Goal: Task Accomplishment & Management: Complete application form

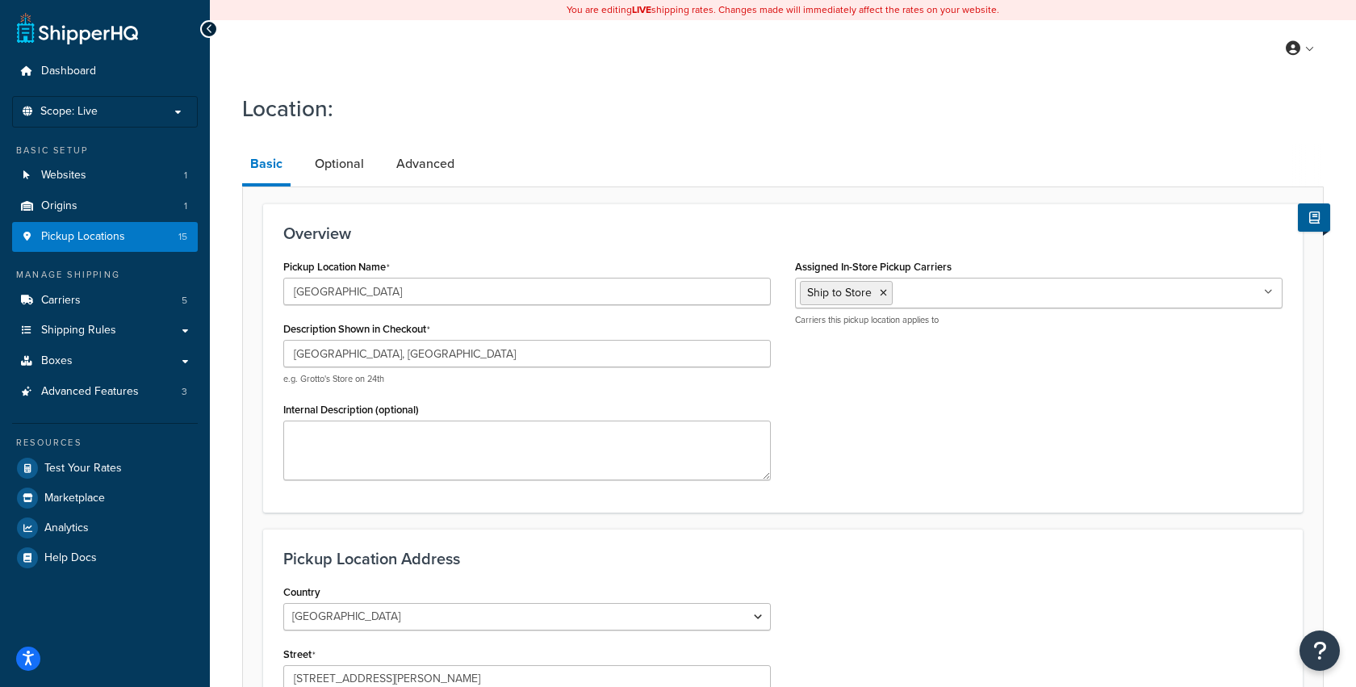
select select "4"
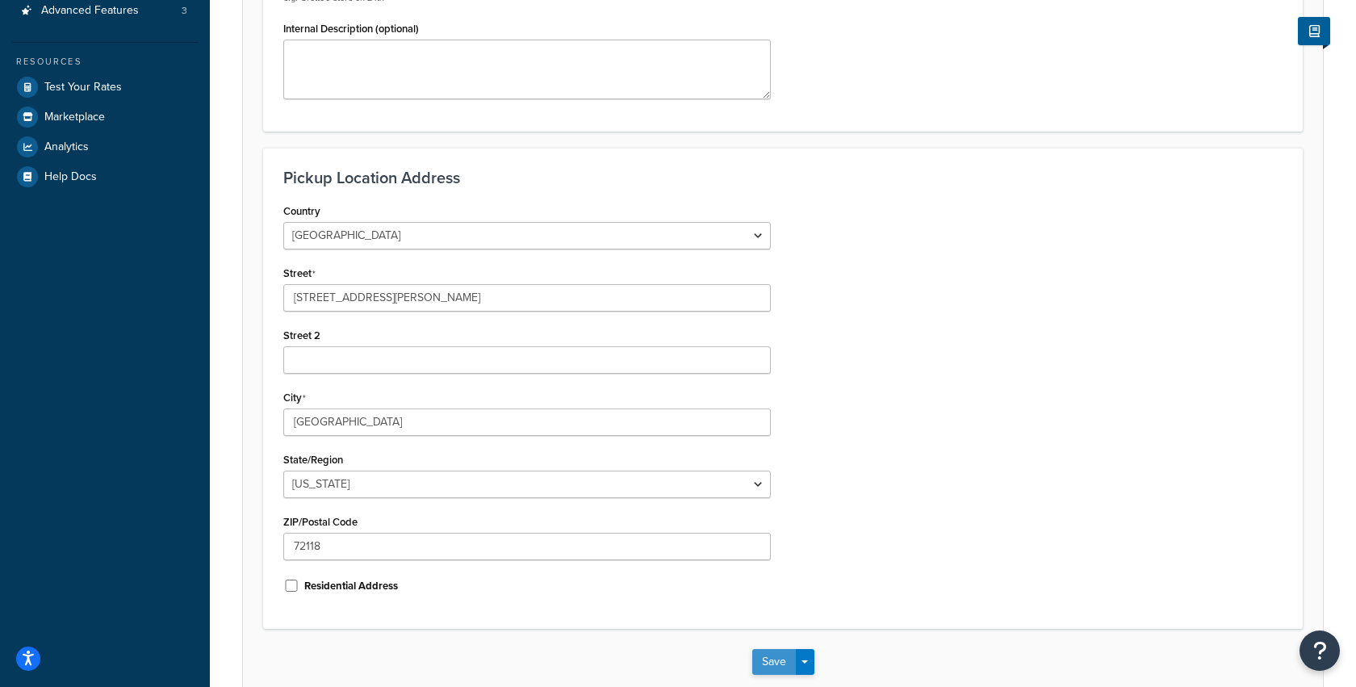
click at [761, 654] on button "Save" at bounding box center [774, 662] width 44 height 26
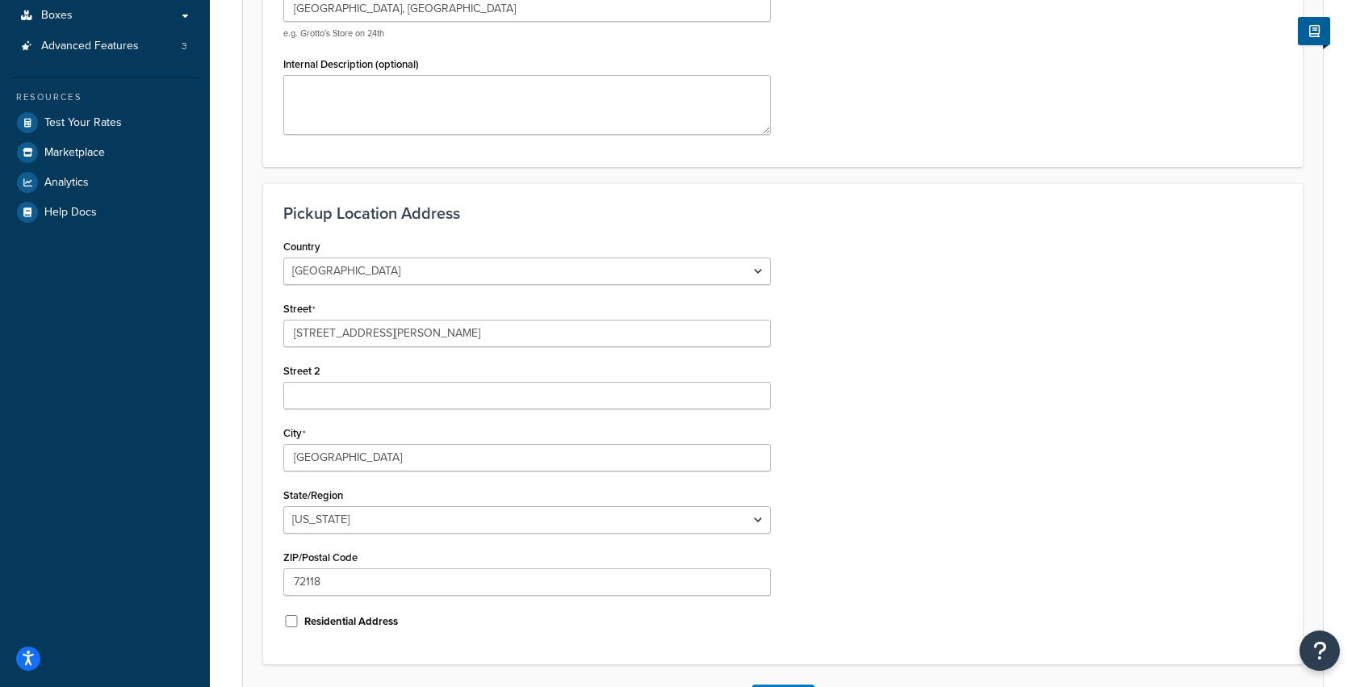
scroll to position [467, 0]
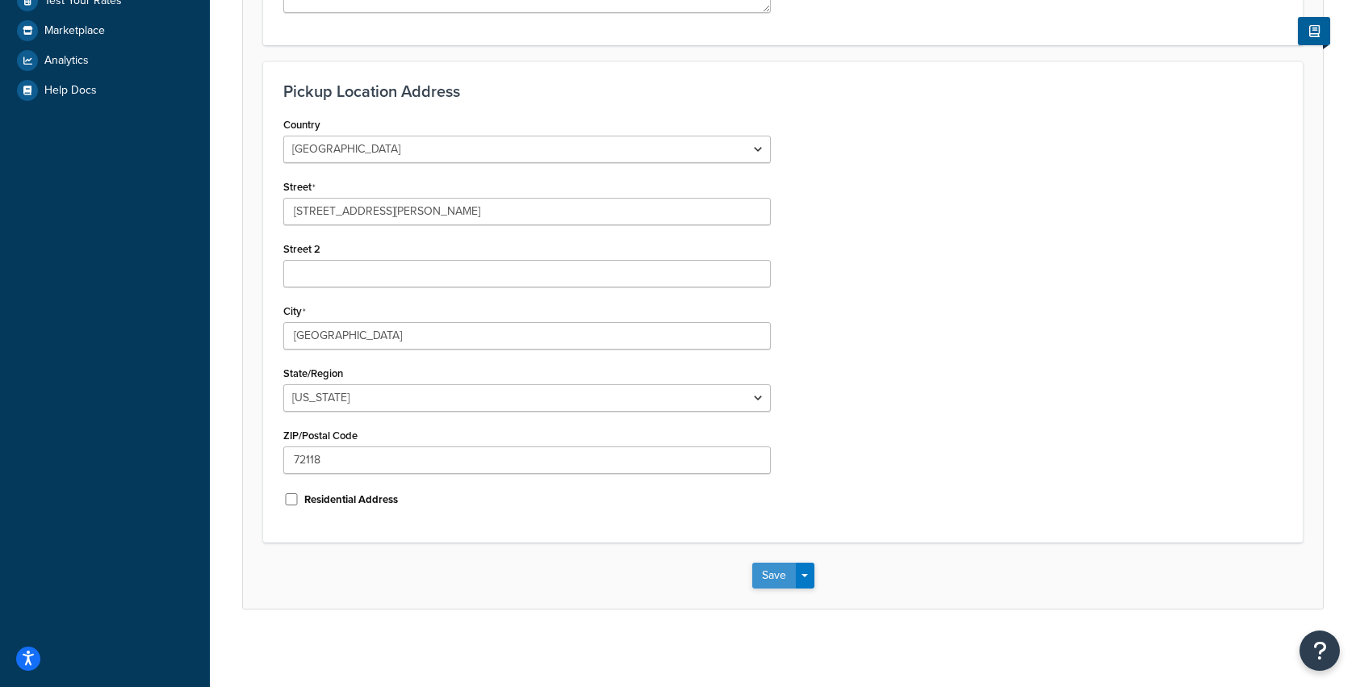
click at [771, 578] on button "Save" at bounding box center [774, 575] width 44 height 26
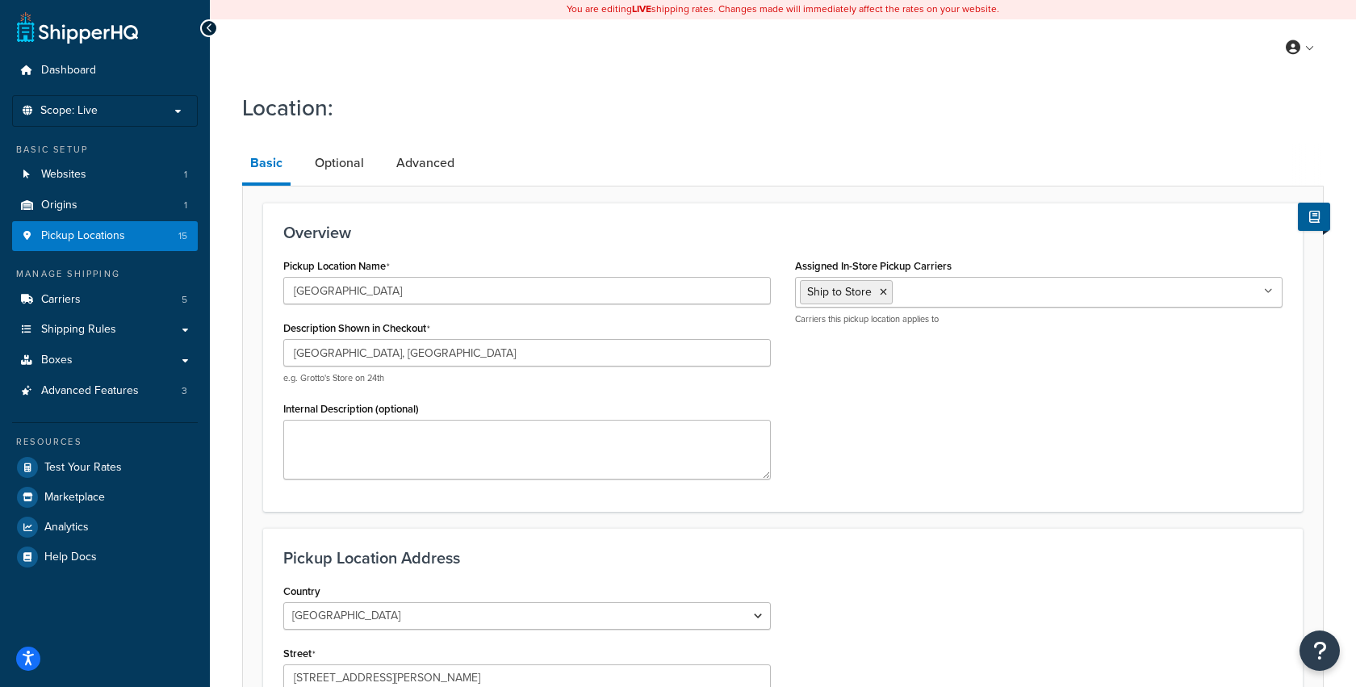
scroll to position [0, 0]
drag, startPoint x: 426, startPoint y: 294, endPoint x: 256, endPoint y: 293, distance: 170.3
click at [256, 293] on form "Overview Pickup Location Name North Little Rock AR Description Shown in Checkou…" at bounding box center [783, 638] width 1080 height 871
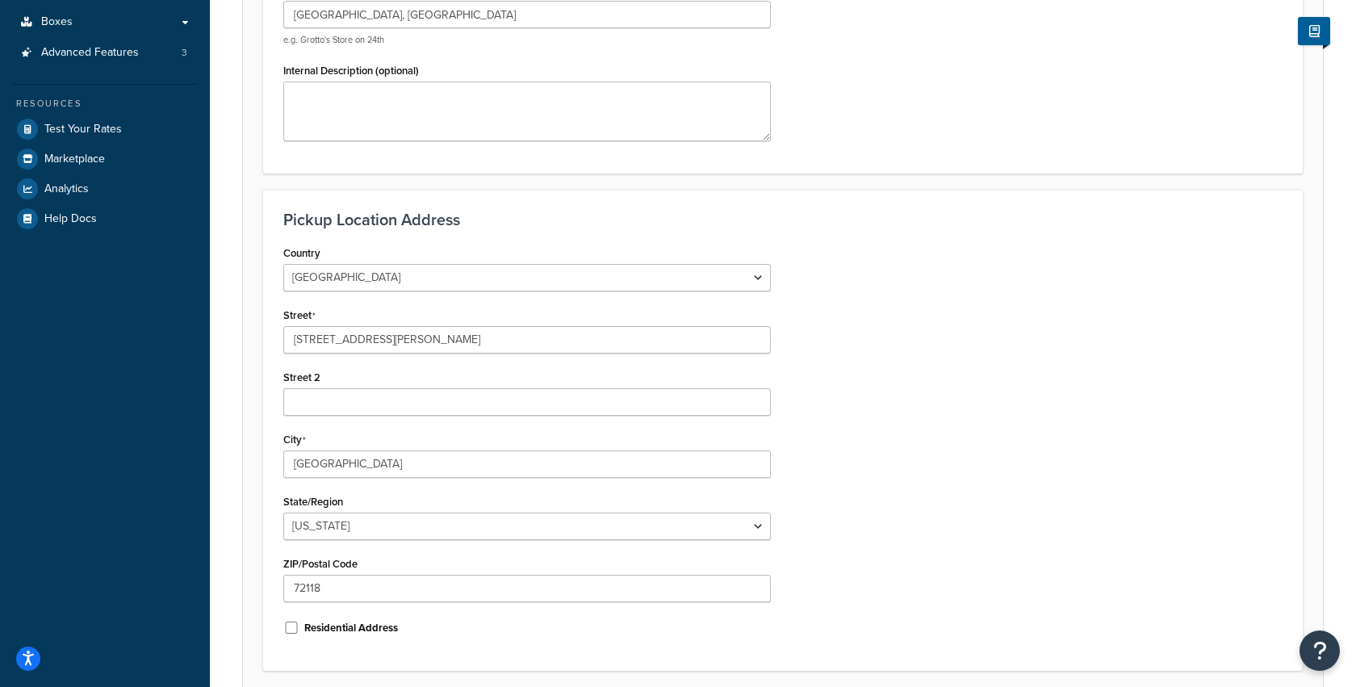
scroll to position [343, 0]
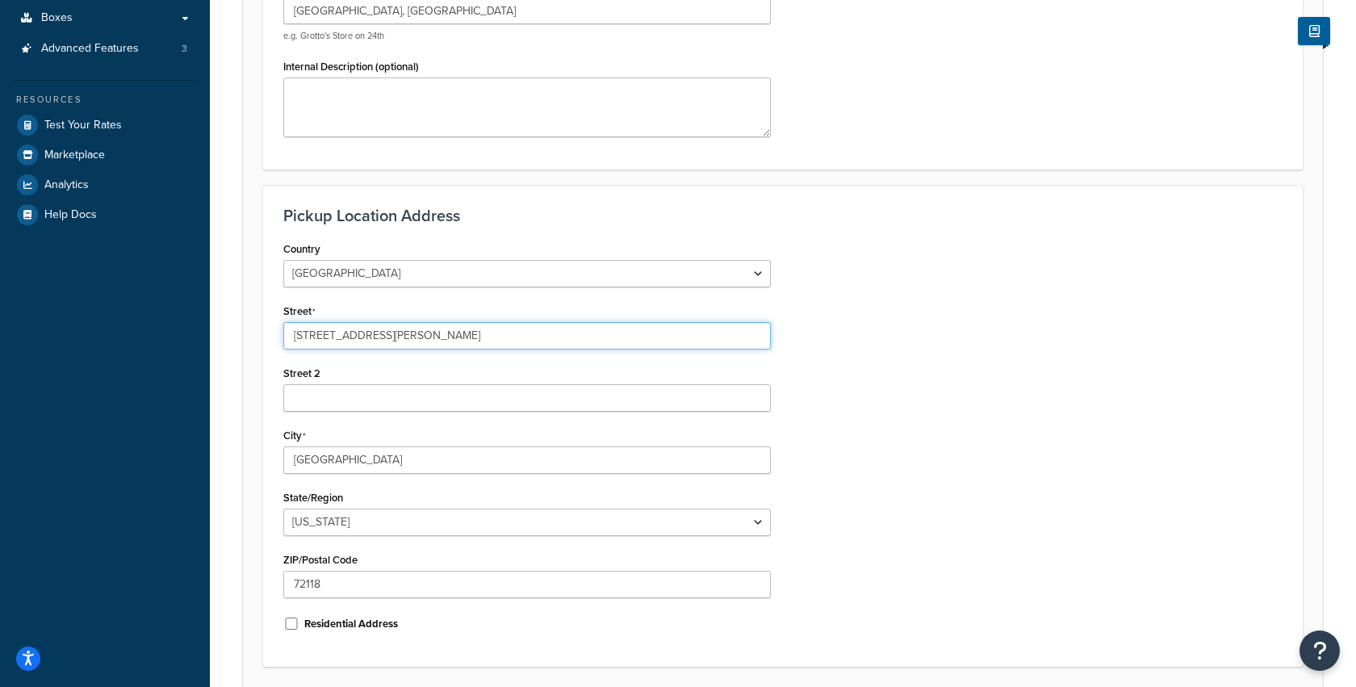
drag, startPoint x: 416, startPoint y: 331, endPoint x: 244, endPoint y: 331, distance: 171.9
click at [244, 331] on form "Overview Pickup Location Name North Little Rock AR Description Shown in Checkou…" at bounding box center [783, 295] width 1080 height 871
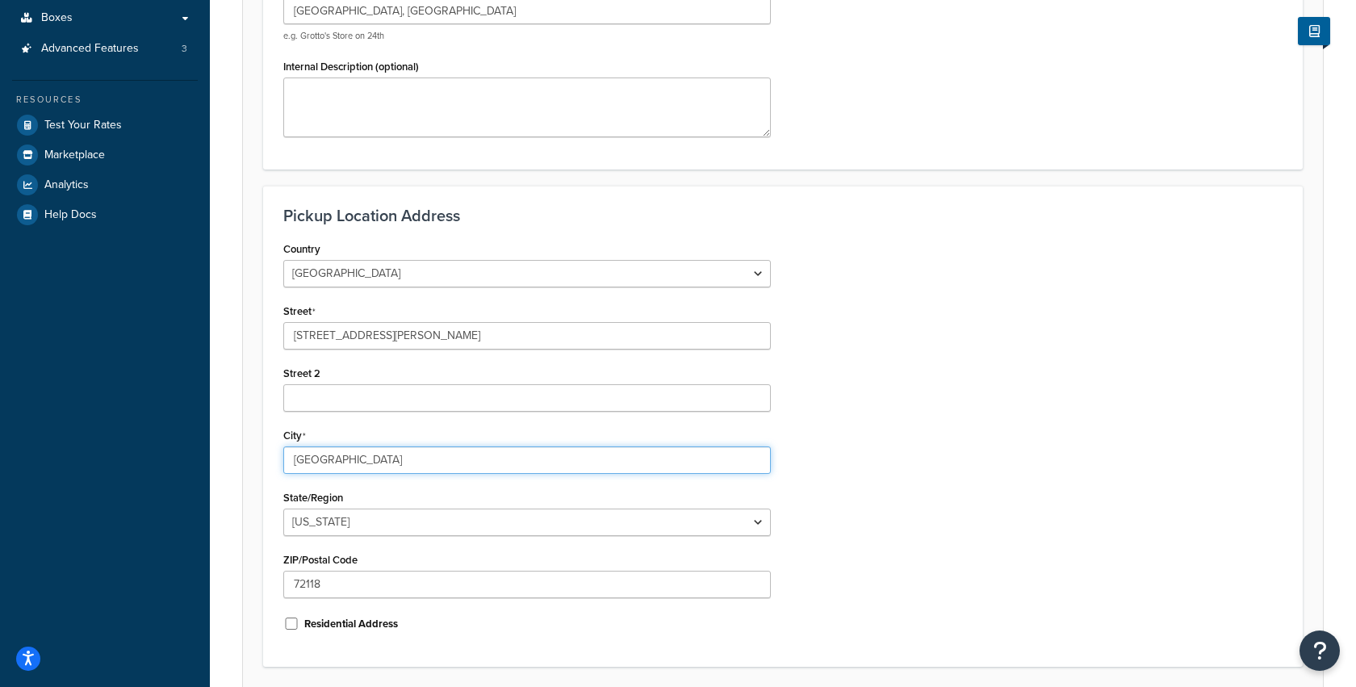
drag, startPoint x: 392, startPoint y: 458, endPoint x: 232, endPoint y: 458, distance: 160.6
click at [232, 458] on div "Location: Basic Optional Advanced Overview Pickup Location Name North Little Ro…" at bounding box center [783, 258] width 1146 height 1032
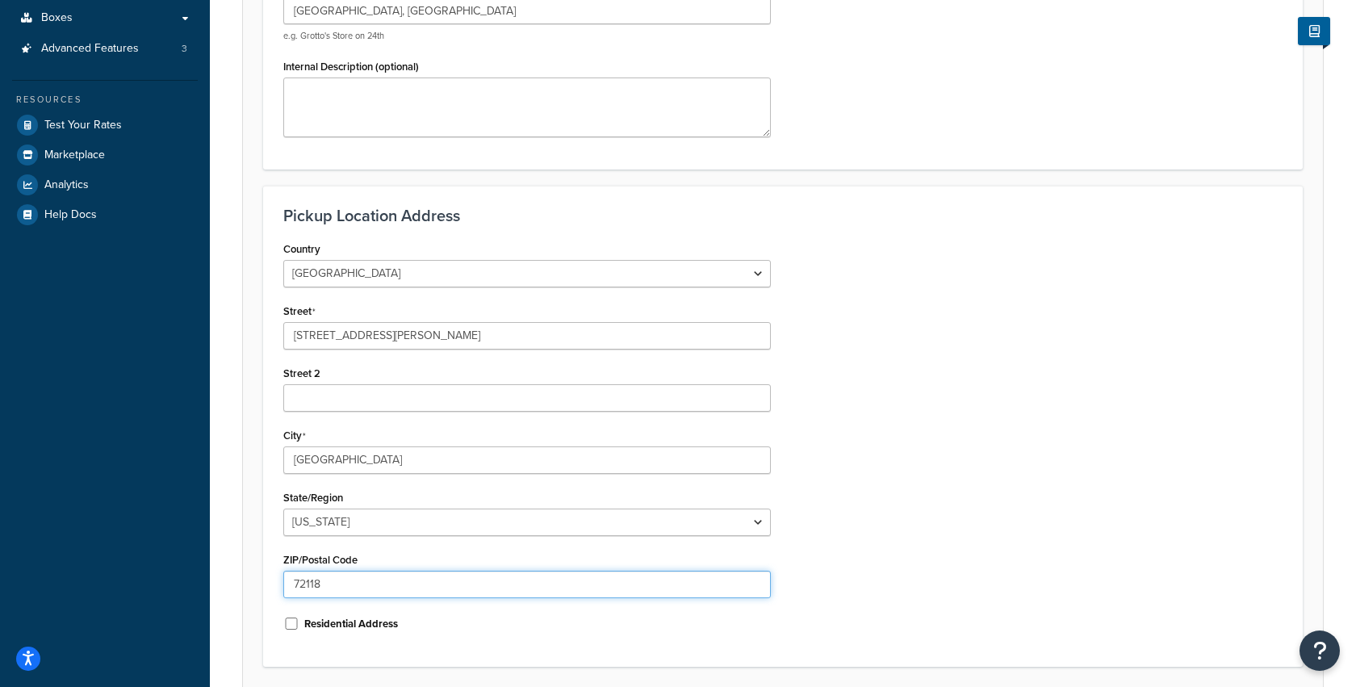
click at [329, 586] on input "72118" at bounding box center [526, 583] width 487 height 27
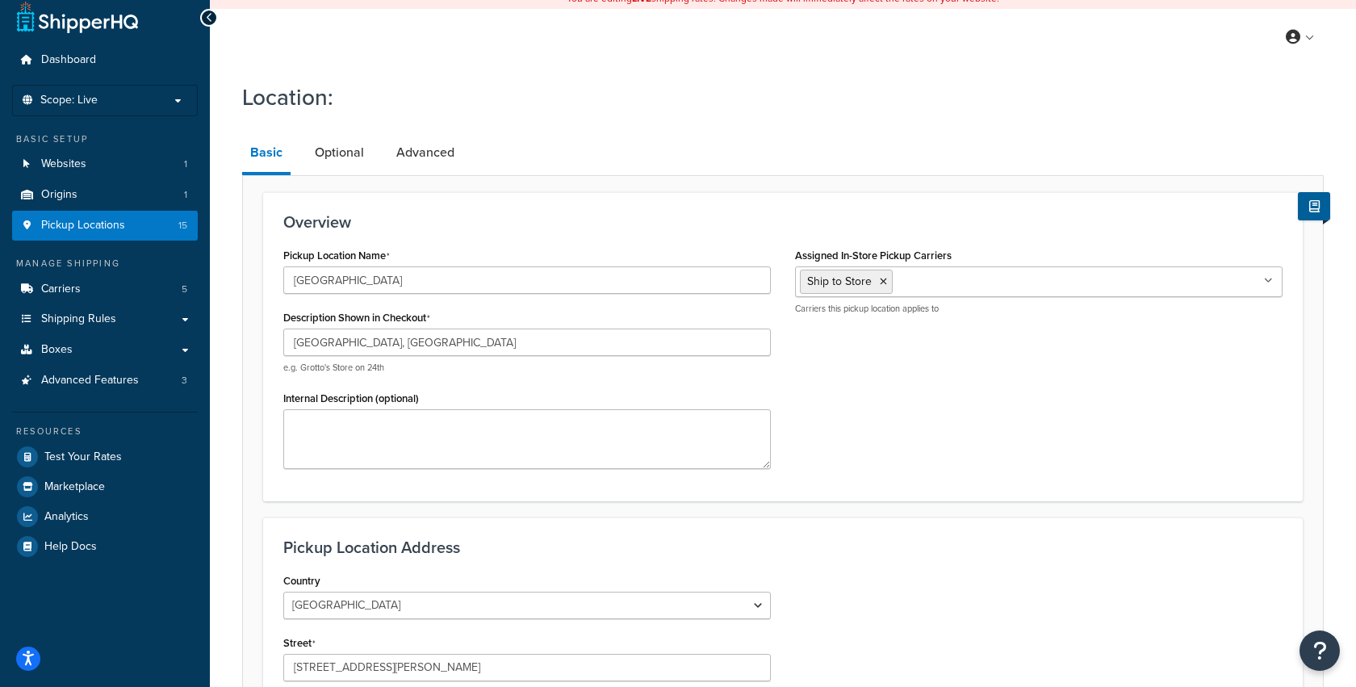
scroll to position [0, 0]
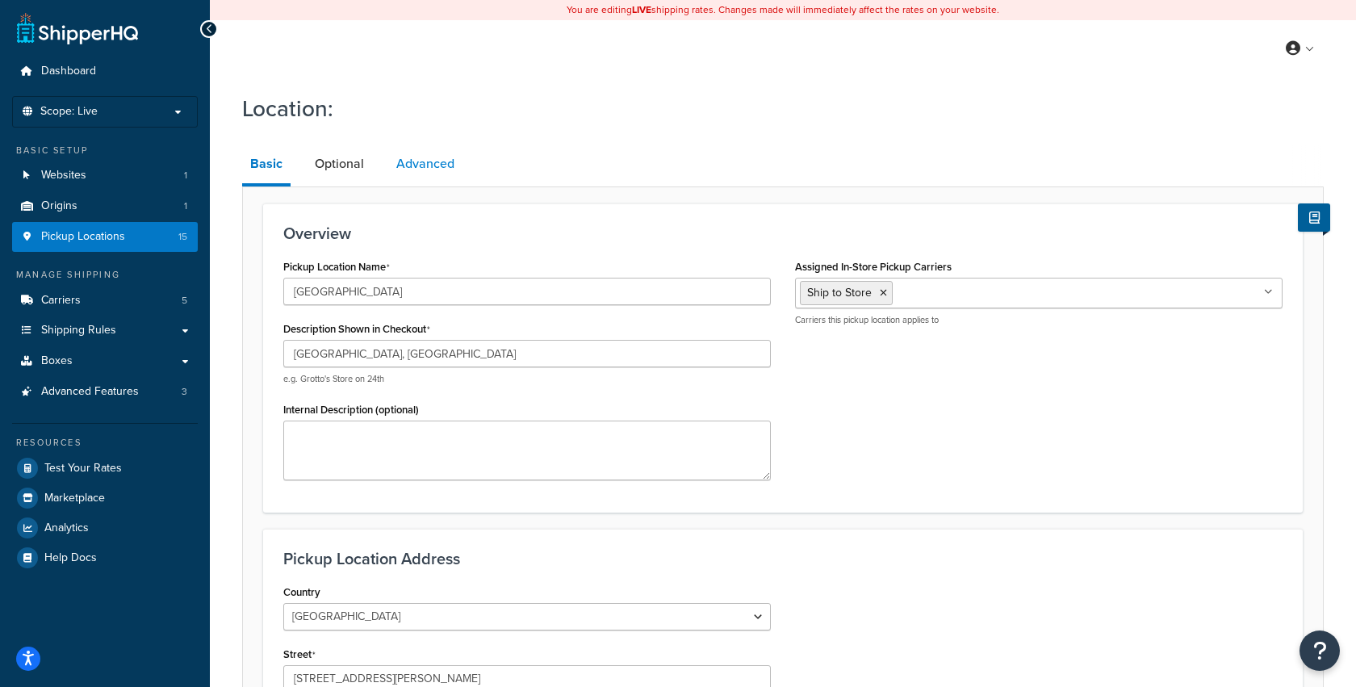
click at [428, 161] on link "Advanced" at bounding box center [425, 163] width 74 height 39
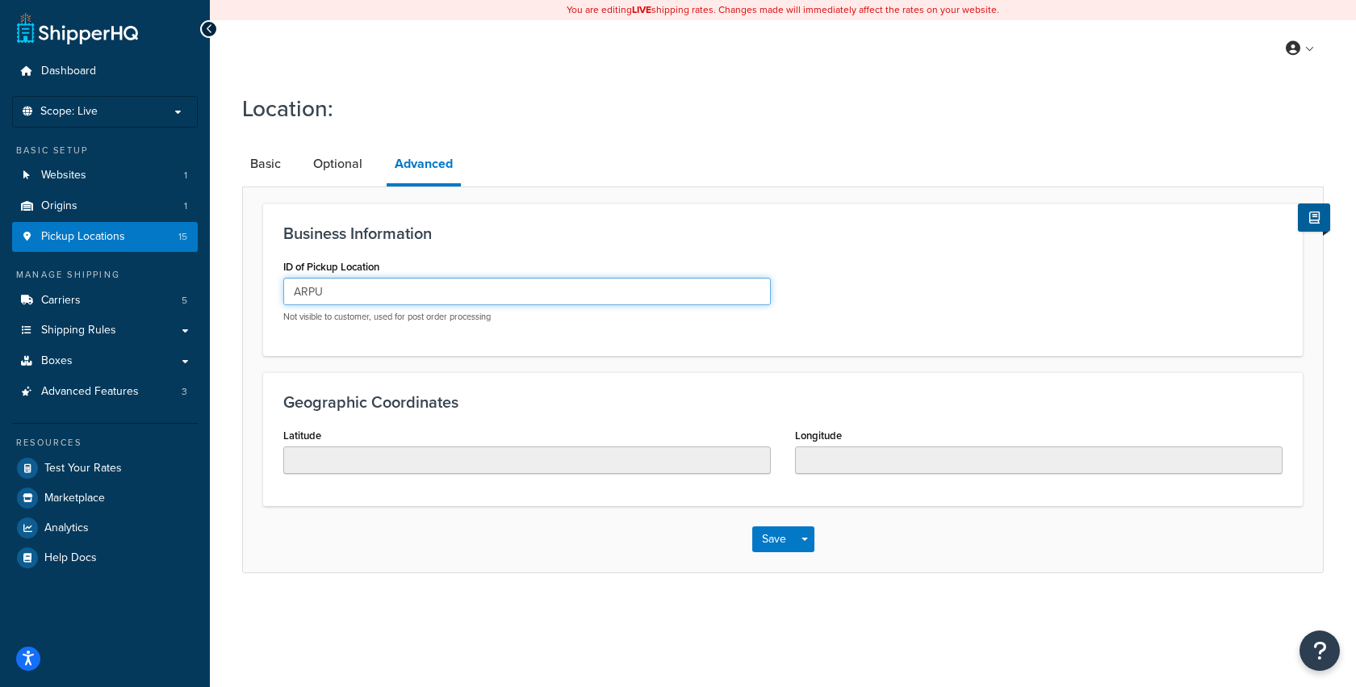
click at [339, 288] on input "ARPU" at bounding box center [526, 291] width 487 height 27
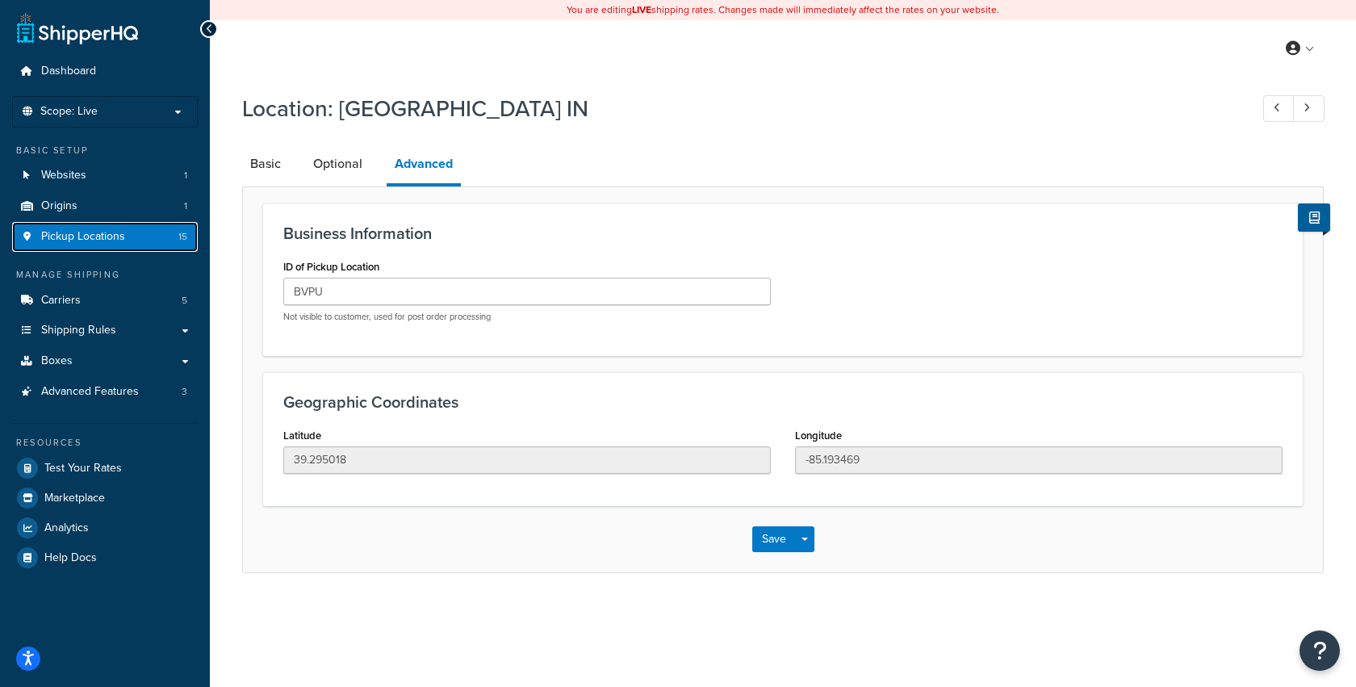
click at [98, 225] on link "Pickup Locations 15" at bounding box center [105, 237] width 186 height 30
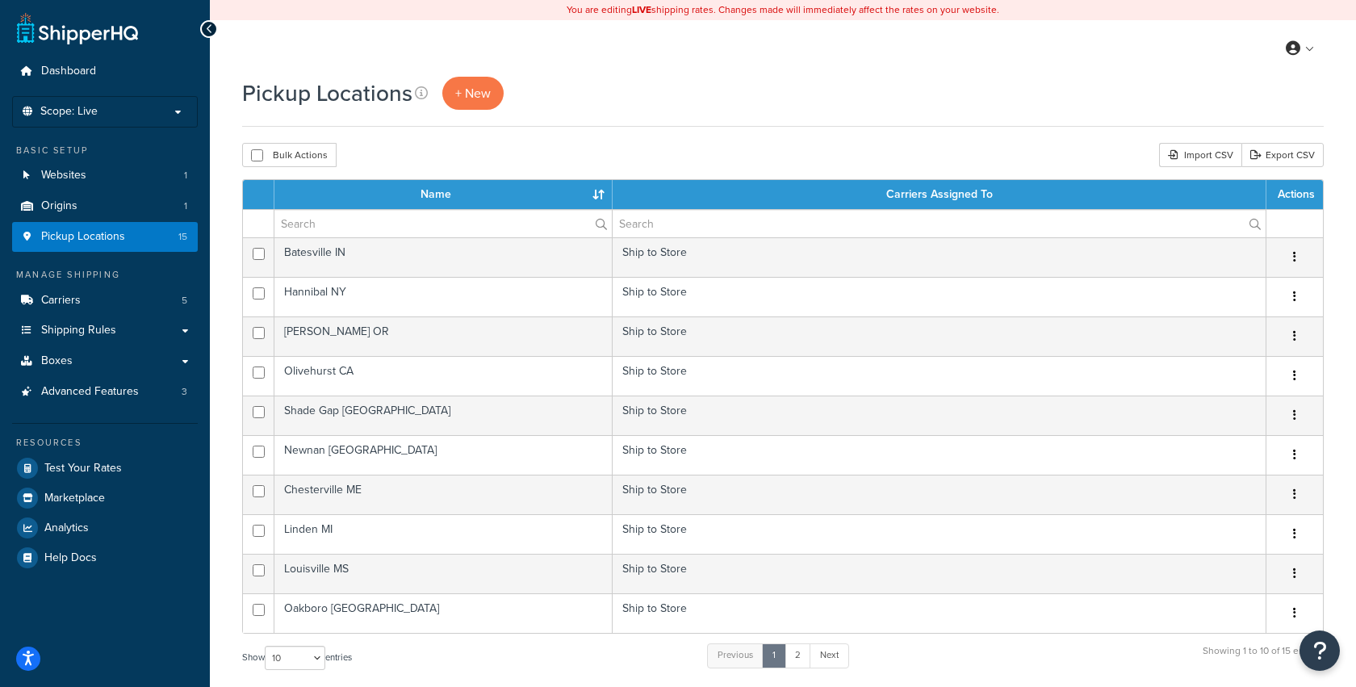
click at [461, 110] on div "Pickup Locations + New" at bounding box center [782, 102] width 1081 height 50
click at [466, 94] on span "+ New" at bounding box center [473, 93] width 36 height 19
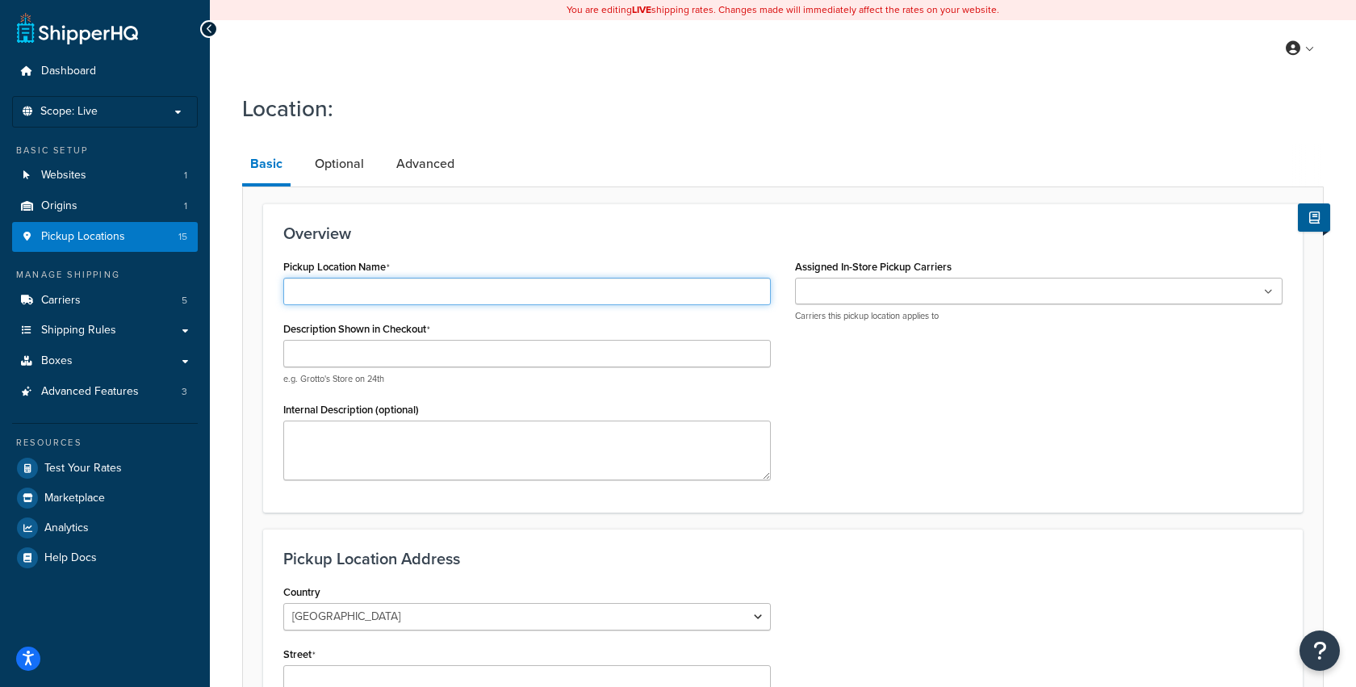
click at [406, 292] on input "Pickup Location Name" at bounding box center [526, 291] width 487 height 27
paste input "North Little Rock AR"
type input "North Little Rock AR"
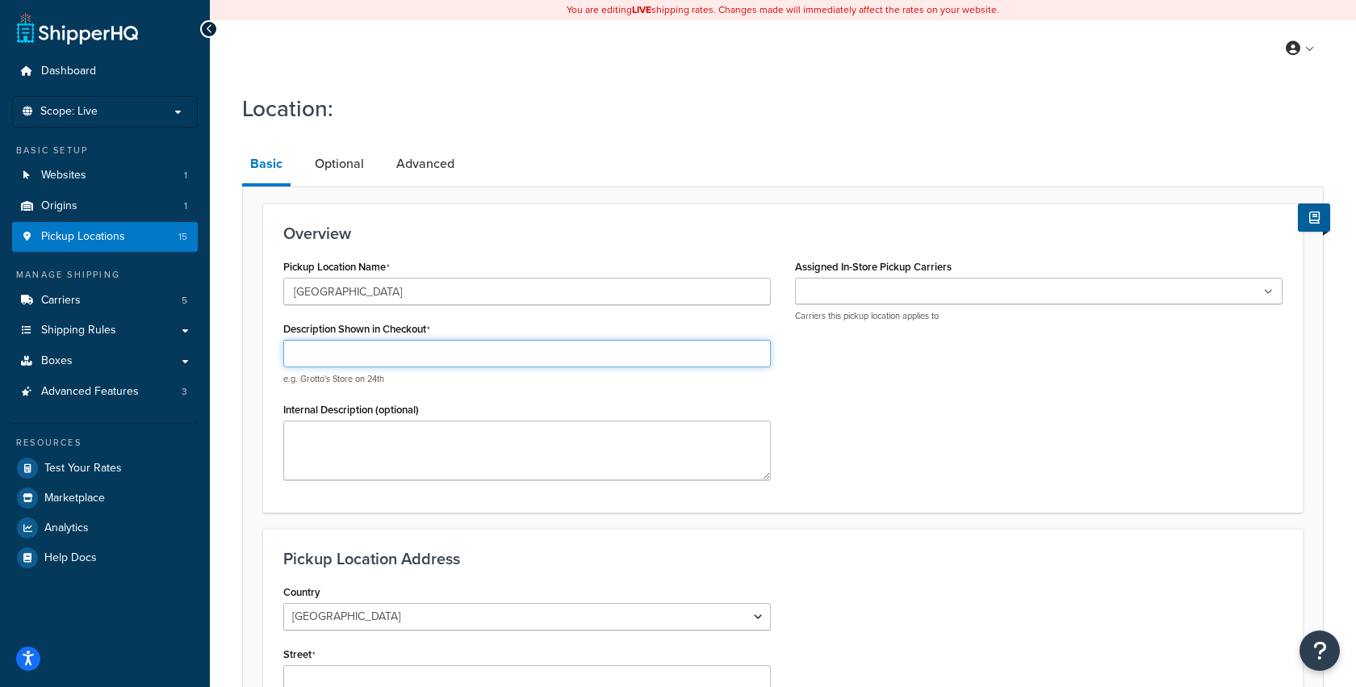
click at [382, 358] on input "Description Shown in Checkout" at bounding box center [526, 353] width 487 height 27
paste input "North Little Rock AR"
click at [371, 355] on input "North Little Rock AR" at bounding box center [526, 353] width 487 height 27
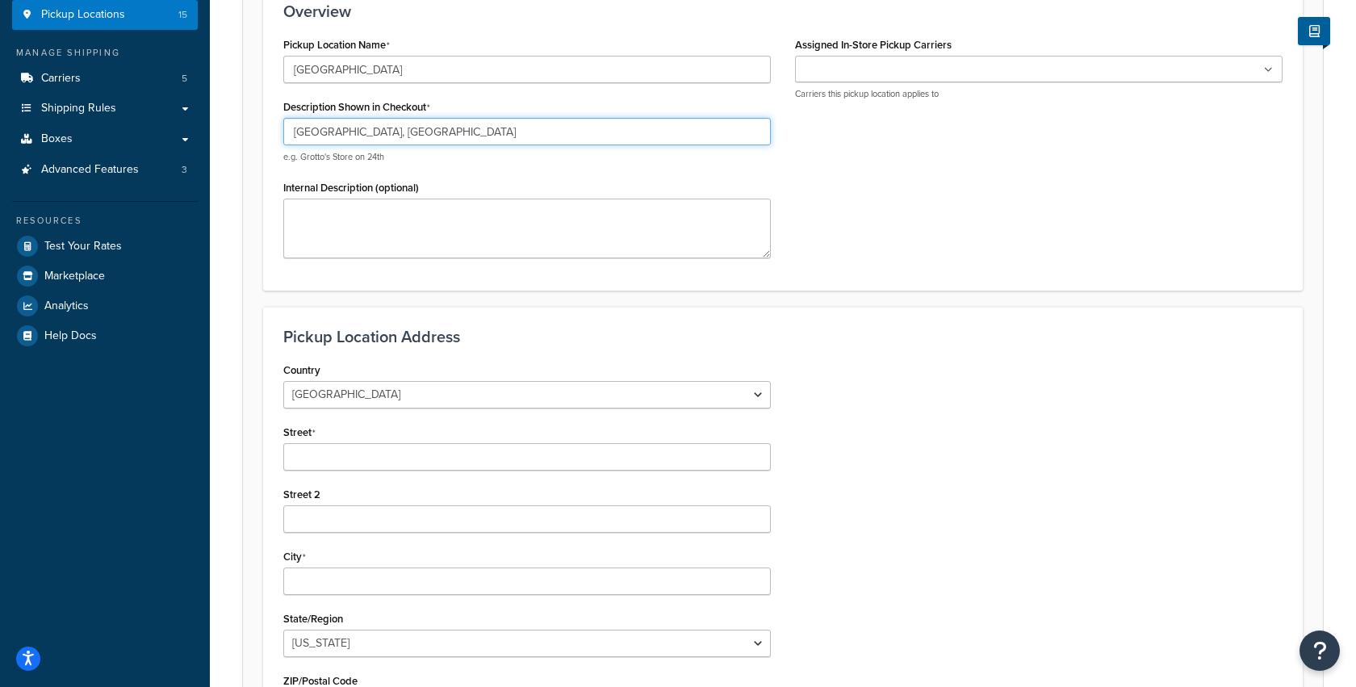
scroll to position [238, 0]
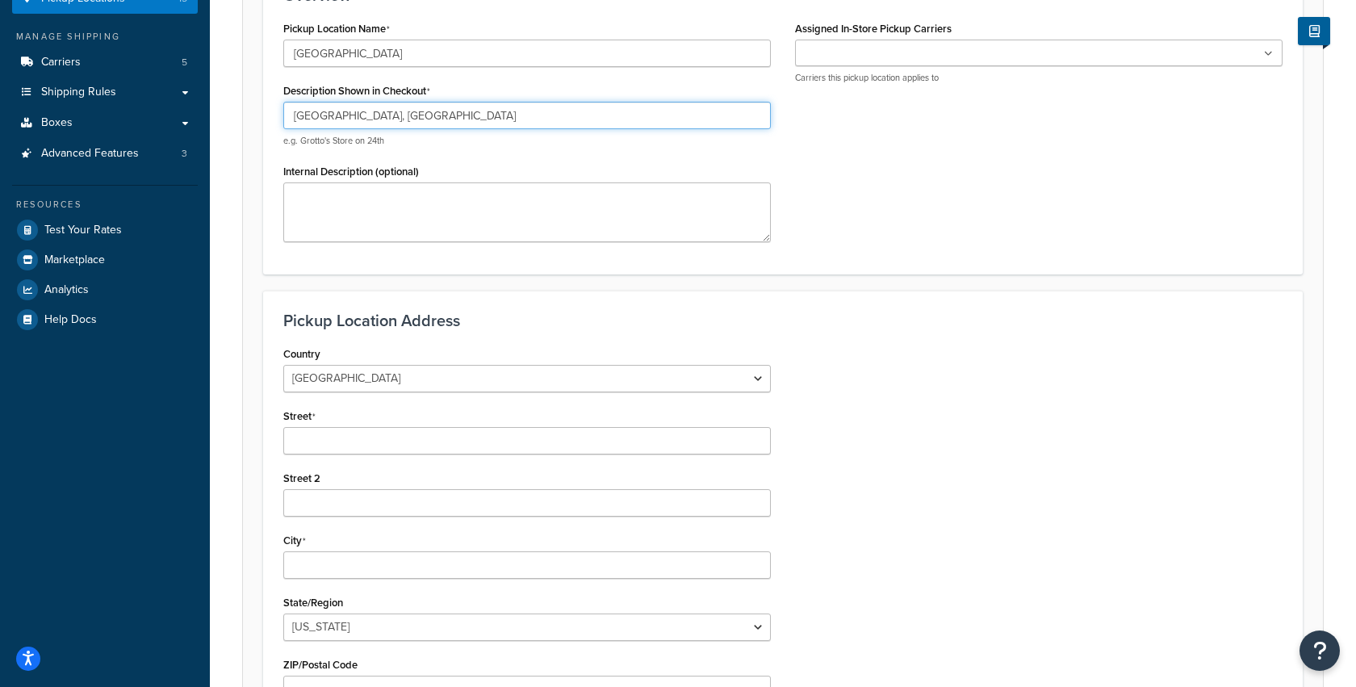
type input "North Little Rock, AR"
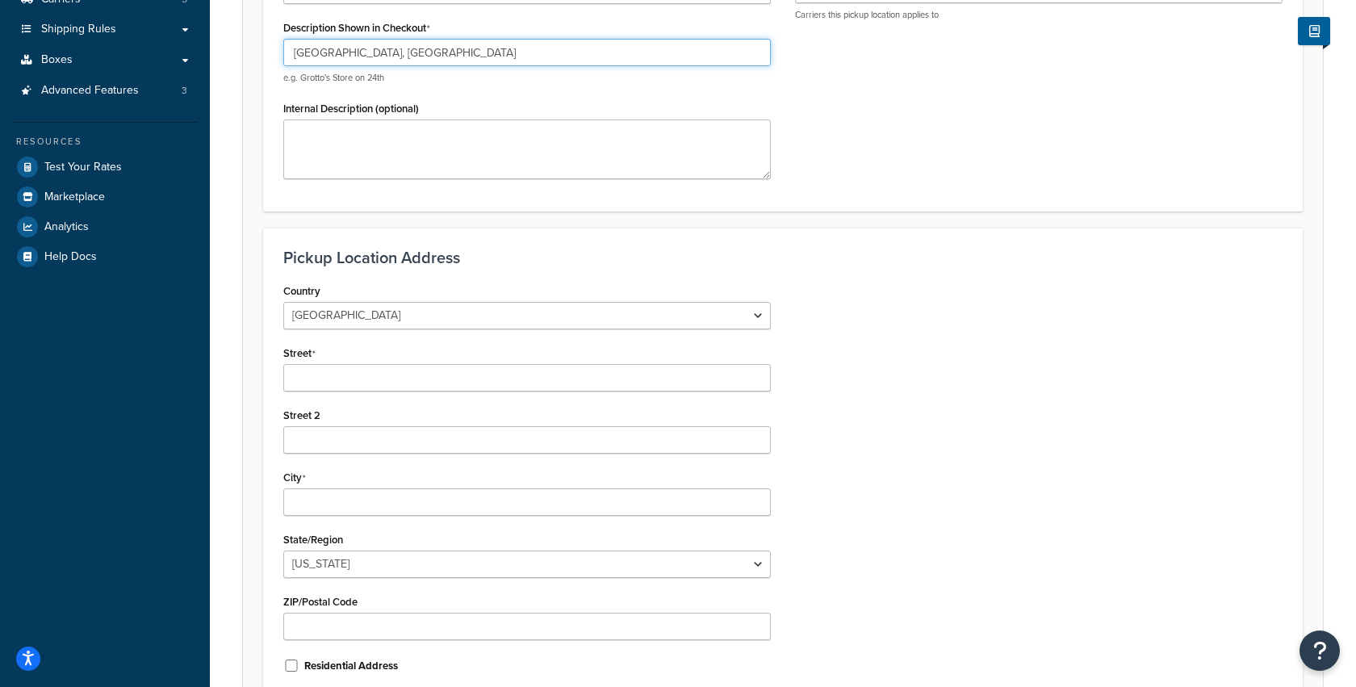
scroll to position [341, 0]
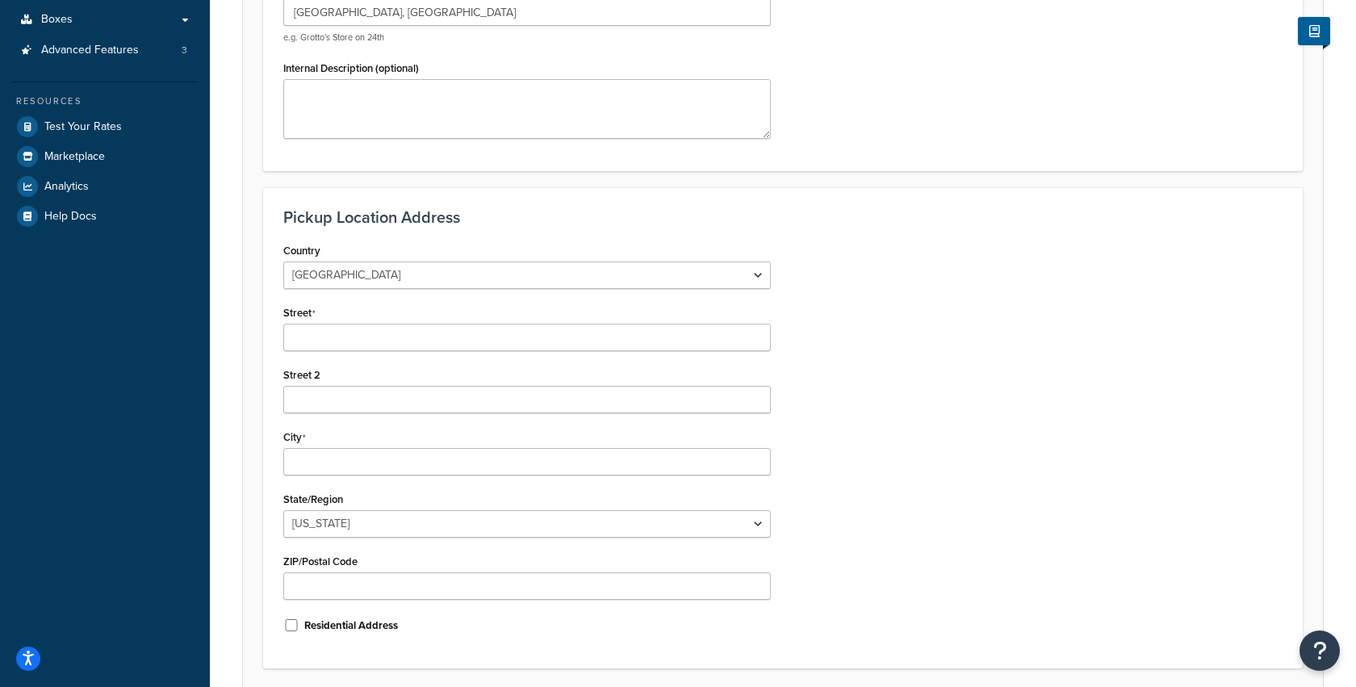
click at [332, 352] on div "Country United States United Kingdom Afghanistan Åland Islands Albania Algeria …" at bounding box center [527, 443] width 512 height 409
click at [332, 344] on input "Street" at bounding box center [526, 337] width 487 height 27
paste input "6723 Lumsden Rd"
type input "6723 Lumsden Rd"
click at [332, 464] on input "City" at bounding box center [526, 461] width 487 height 27
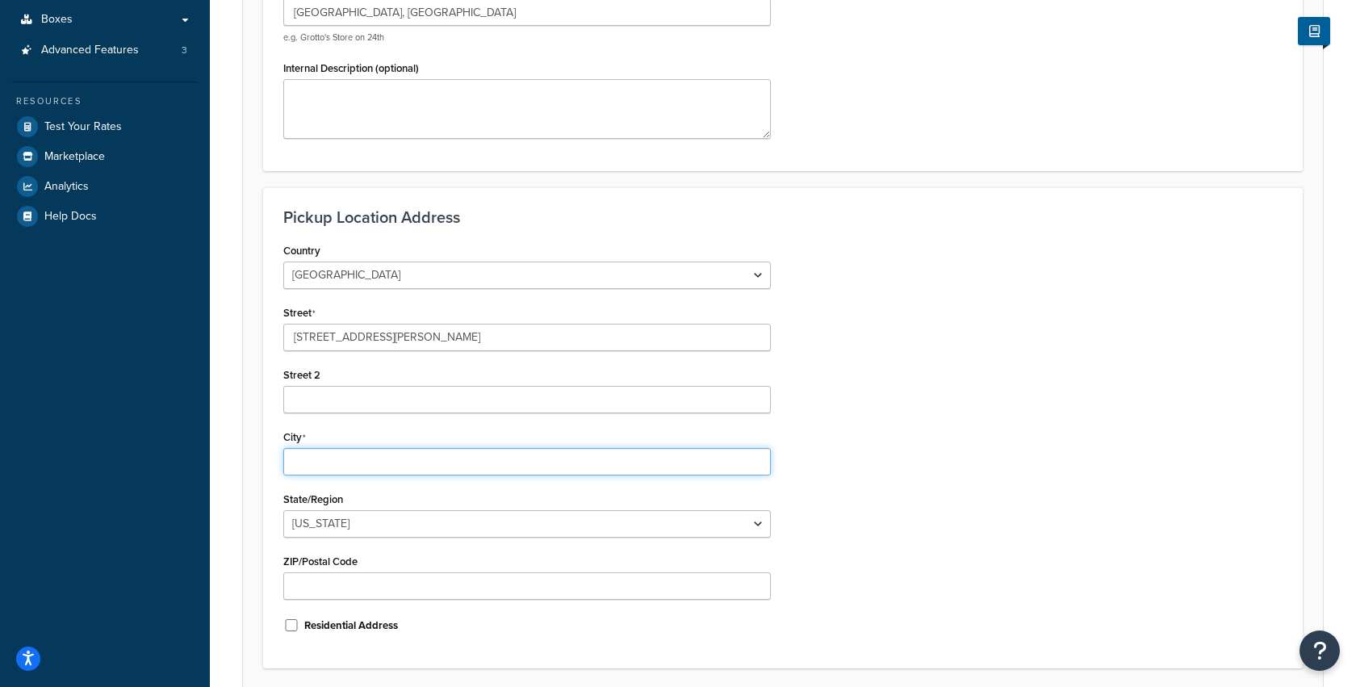
paste input "North Little Rock"
type input "North Little Rock"
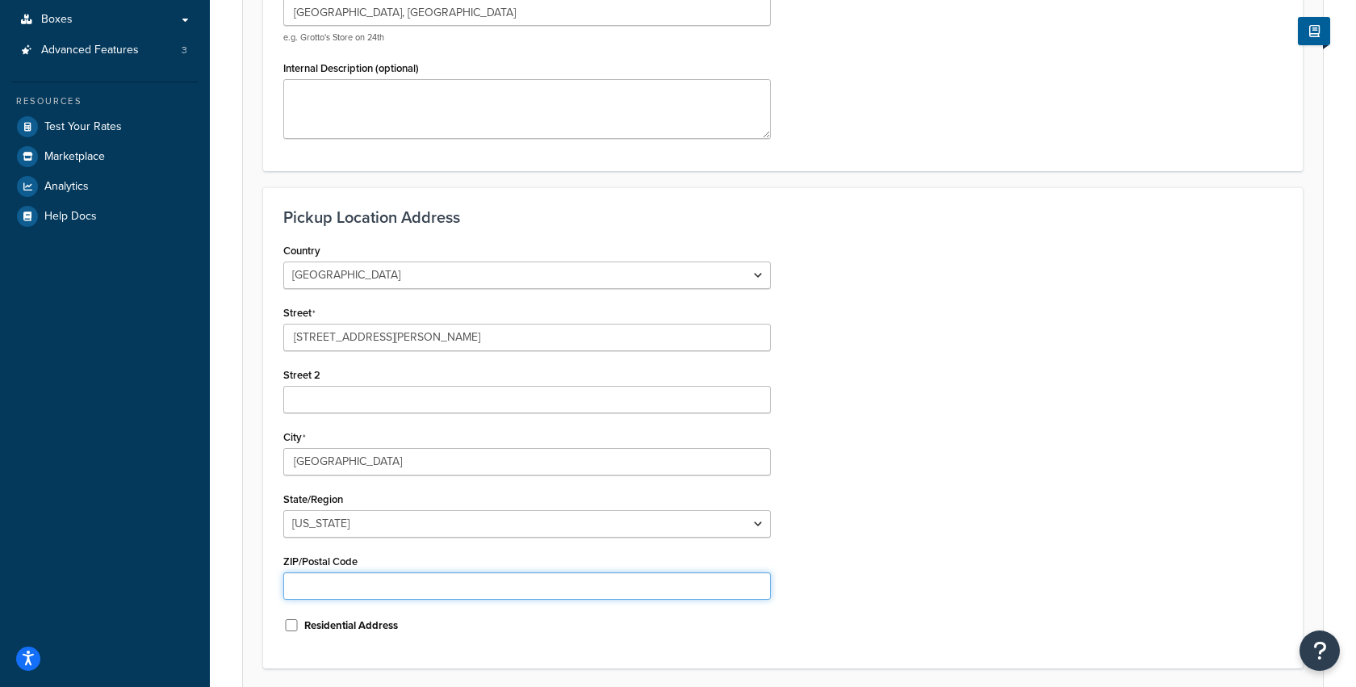
click at [336, 588] on input "ZIP/Postal Code" at bounding box center [526, 585] width 487 height 27
paste input "72118"
type input "72118"
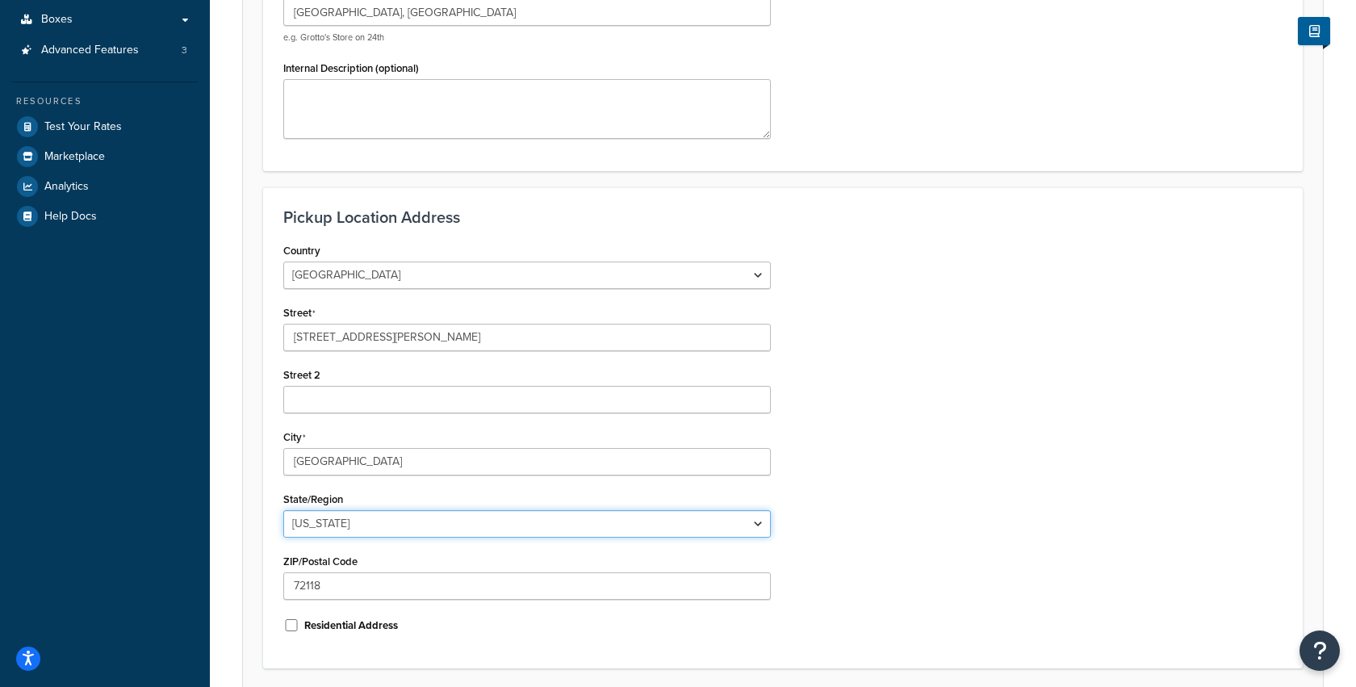
click at [339, 516] on select "Alabama Alaska American Samoa Arizona Arkansas Armed Forces Americas Armed Forc…" at bounding box center [526, 523] width 487 height 27
select select "4"
click at [283, 510] on select "Alabama Alaska American Samoa Arizona Arkansas Armed Forces Americas Armed Forc…" at bounding box center [526, 523] width 487 height 27
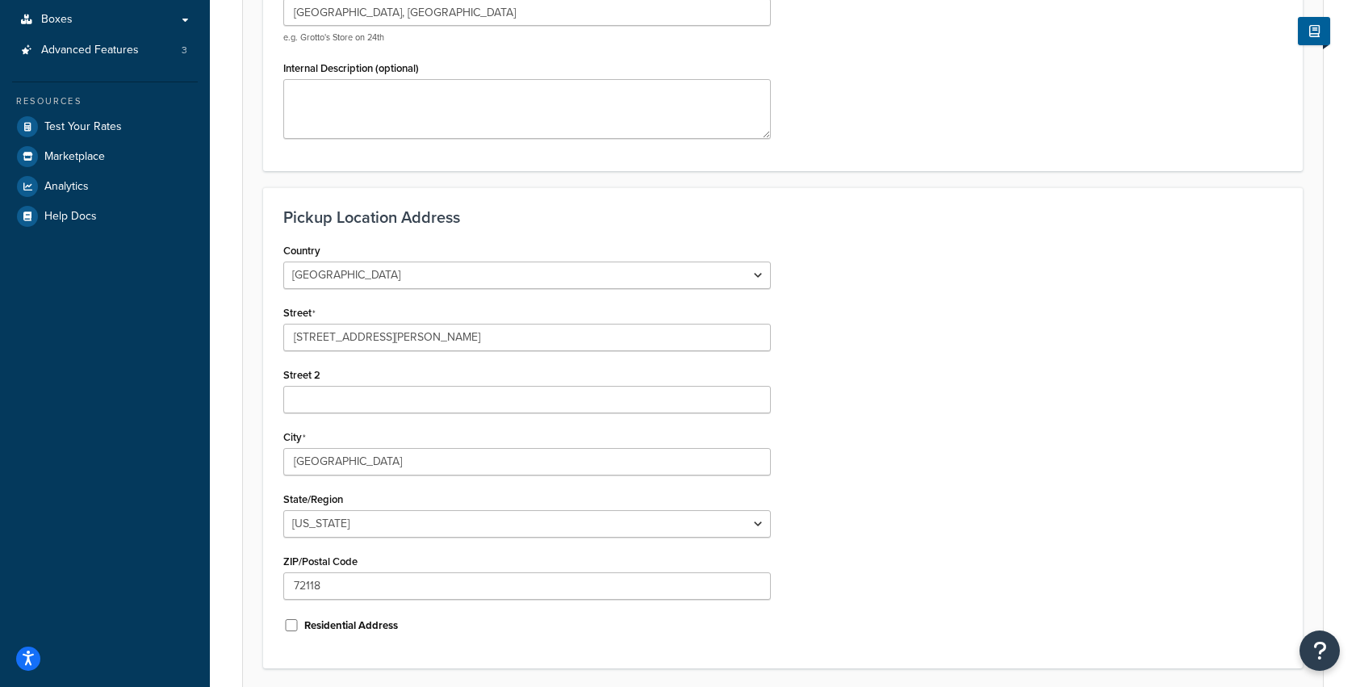
click at [268, 571] on div "Pickup Location Address Country United States United Kingdom Afghanistan Åland …" at bounding box center [782, 427] width 1039 height 481
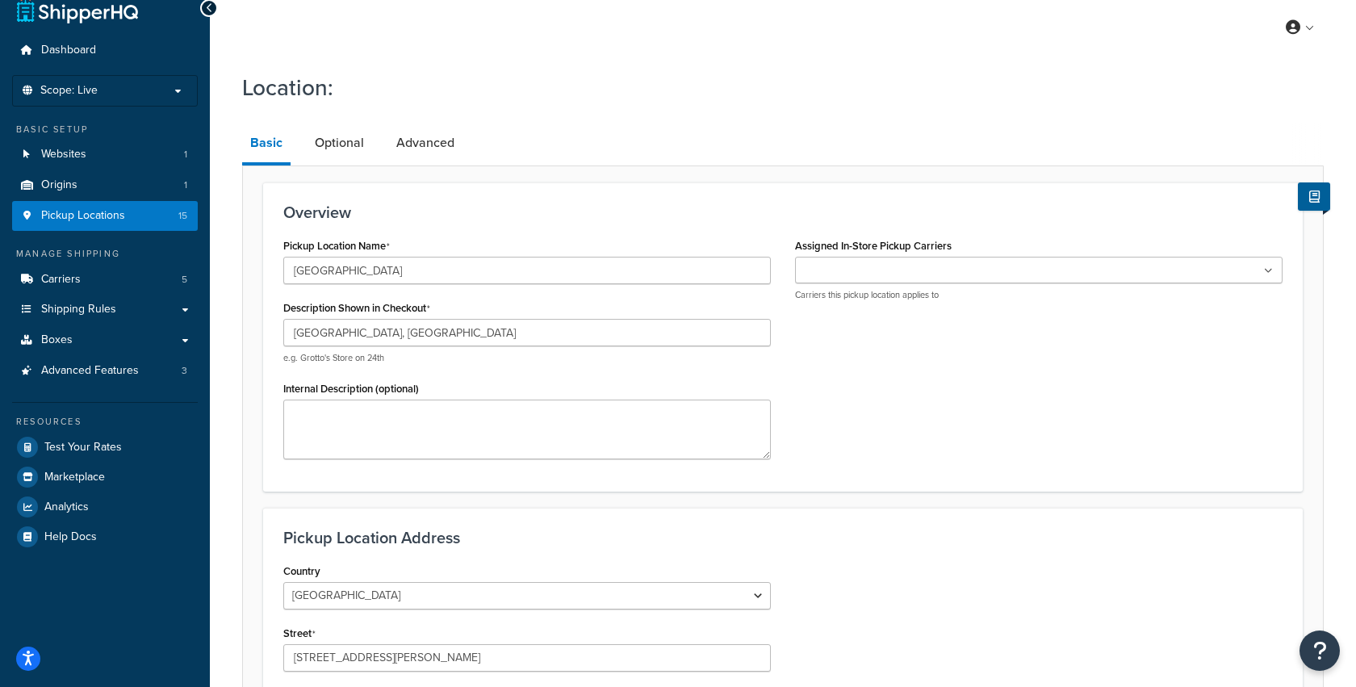
scroll to position [0, 0]
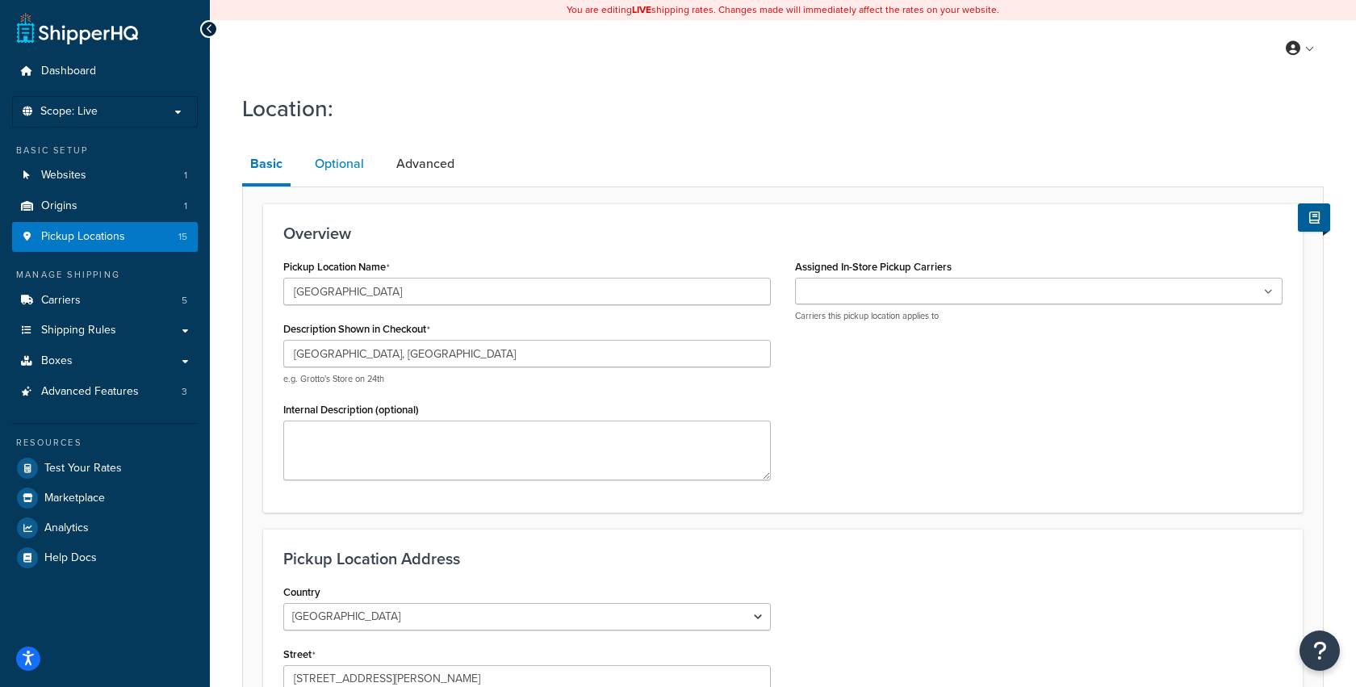
click at [356, 167] on link "Optional" at bounding box center [339, 163] width 65 height 39
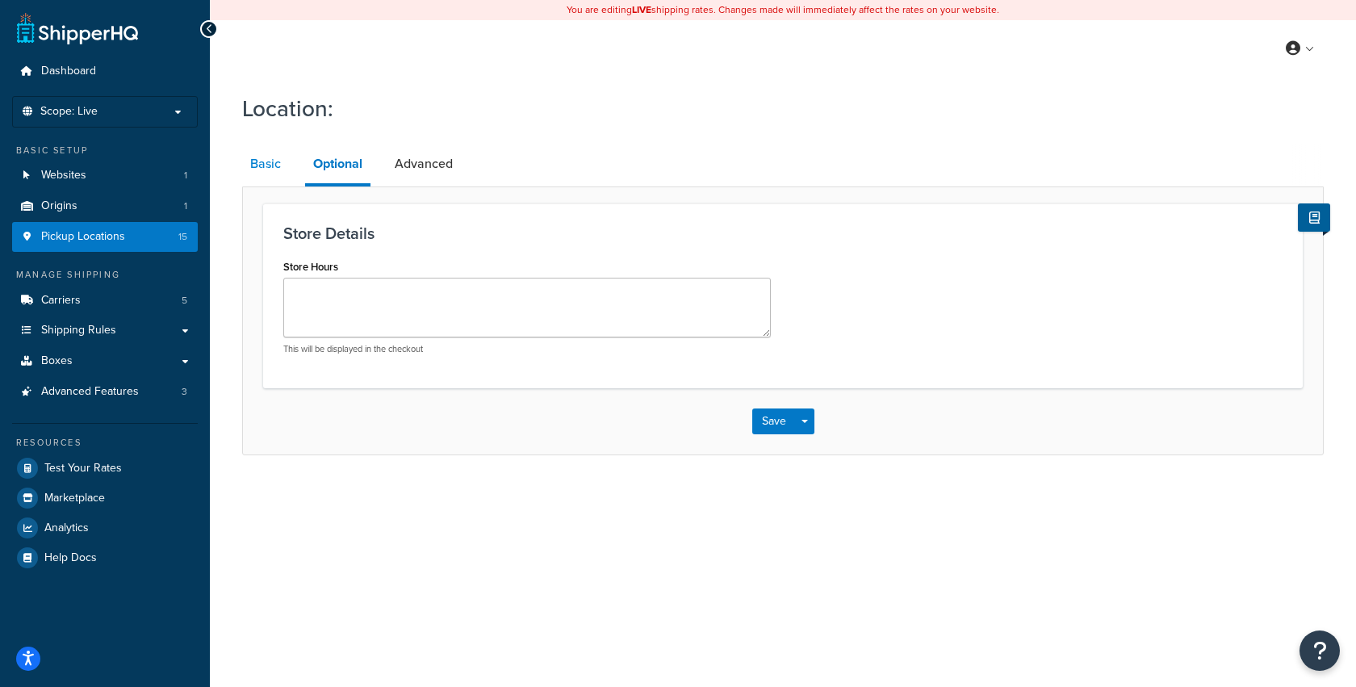
click at [272, 165] on link "Basic" at bounding box center [265, 163] width 47 height 39
select select "4"
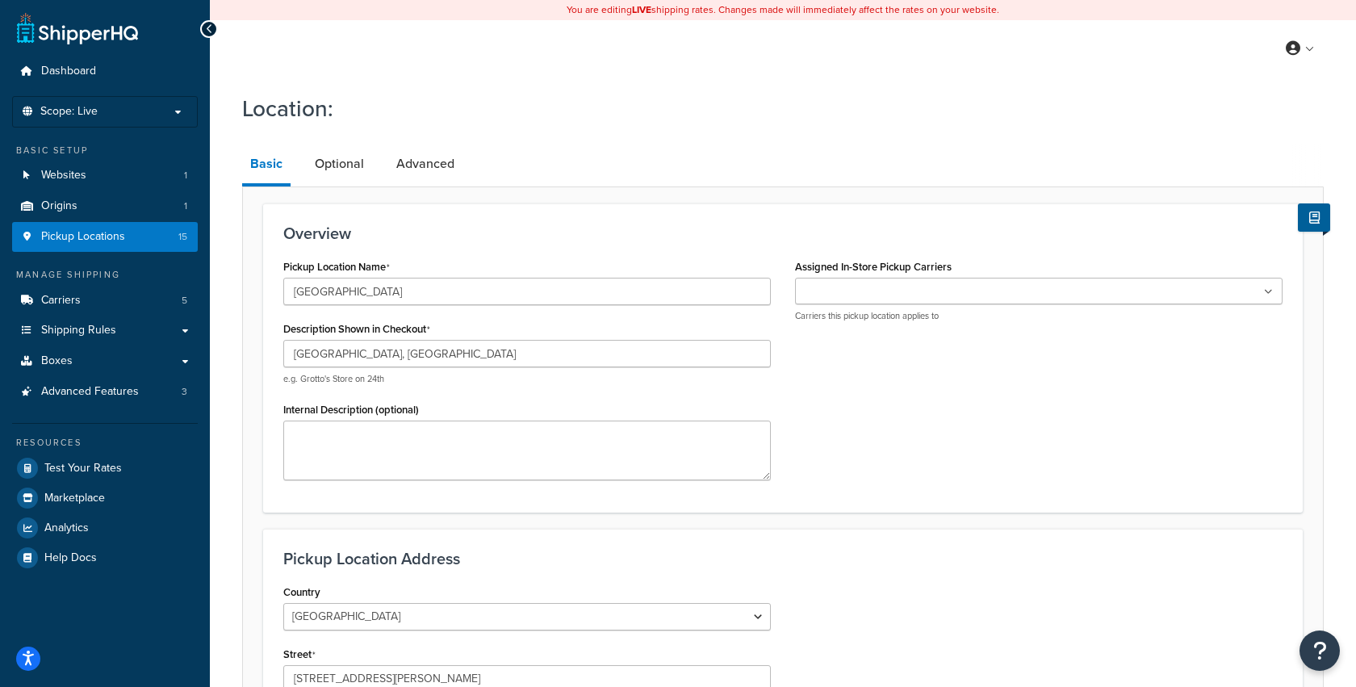
click at [942, 287] on ul at bounding box center [1038, 291] width 487 height 27
click at [351, 162] on link "Optional" at bounding box center [339, 163] width 65 height 39
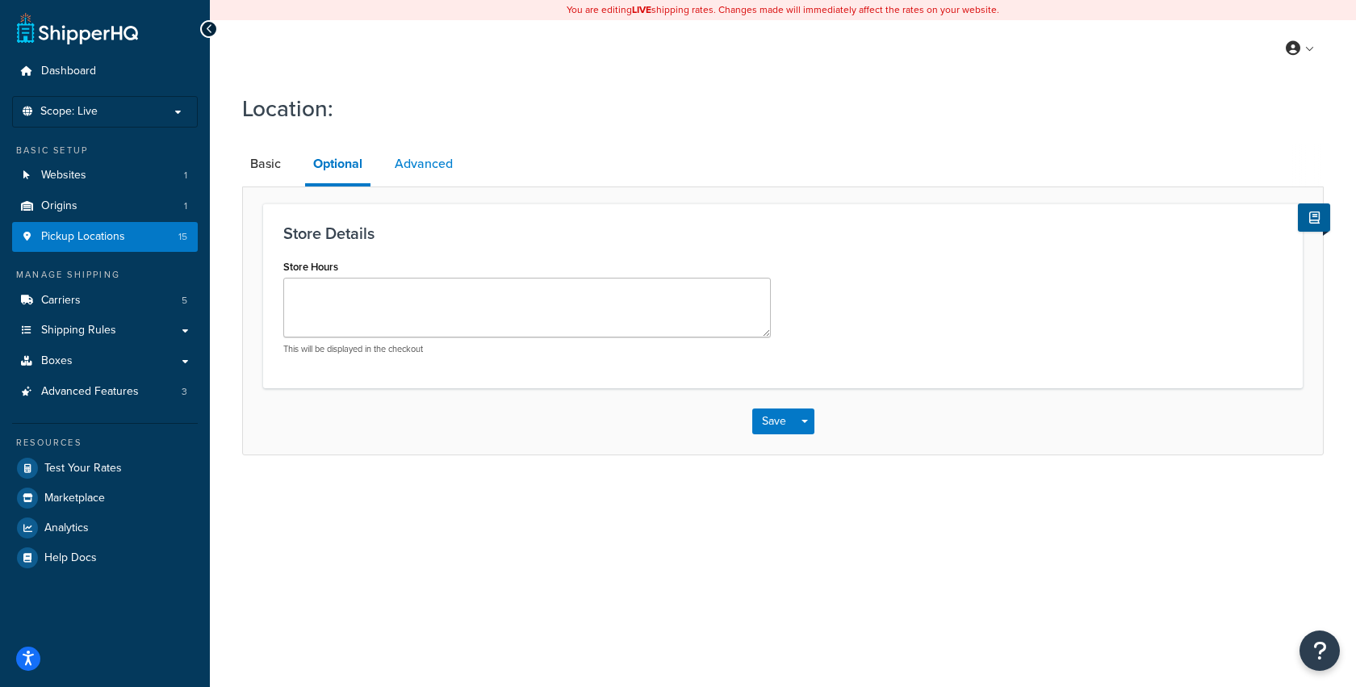
click at [421, 156] on link "Advanced" at bounding box center [424, 163] width 74 height 39
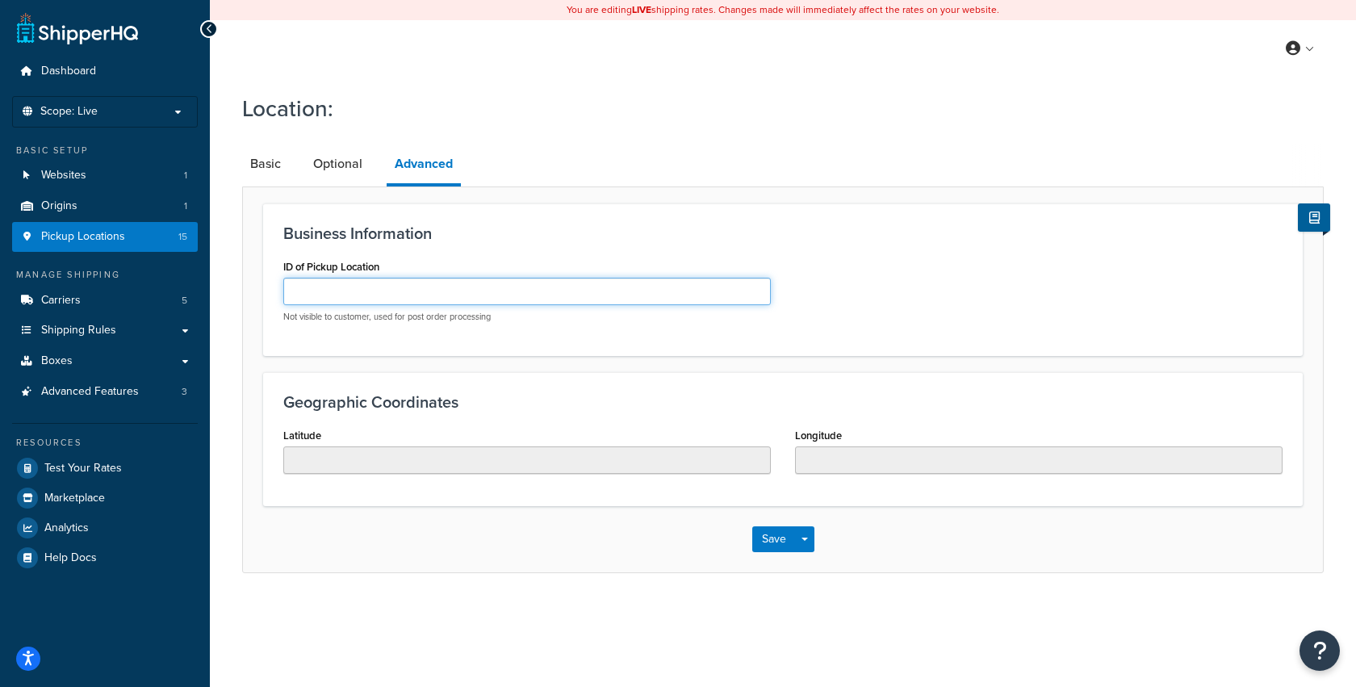
click at [372, 299] on input "ID of Pickup Location" at bounding box center [526, 291] width 487 height 27
paste input "ARPU"
type input "ARPU"
click at [763, 537] on button "Save" at bounding box center [774, 539] width 44 height 26
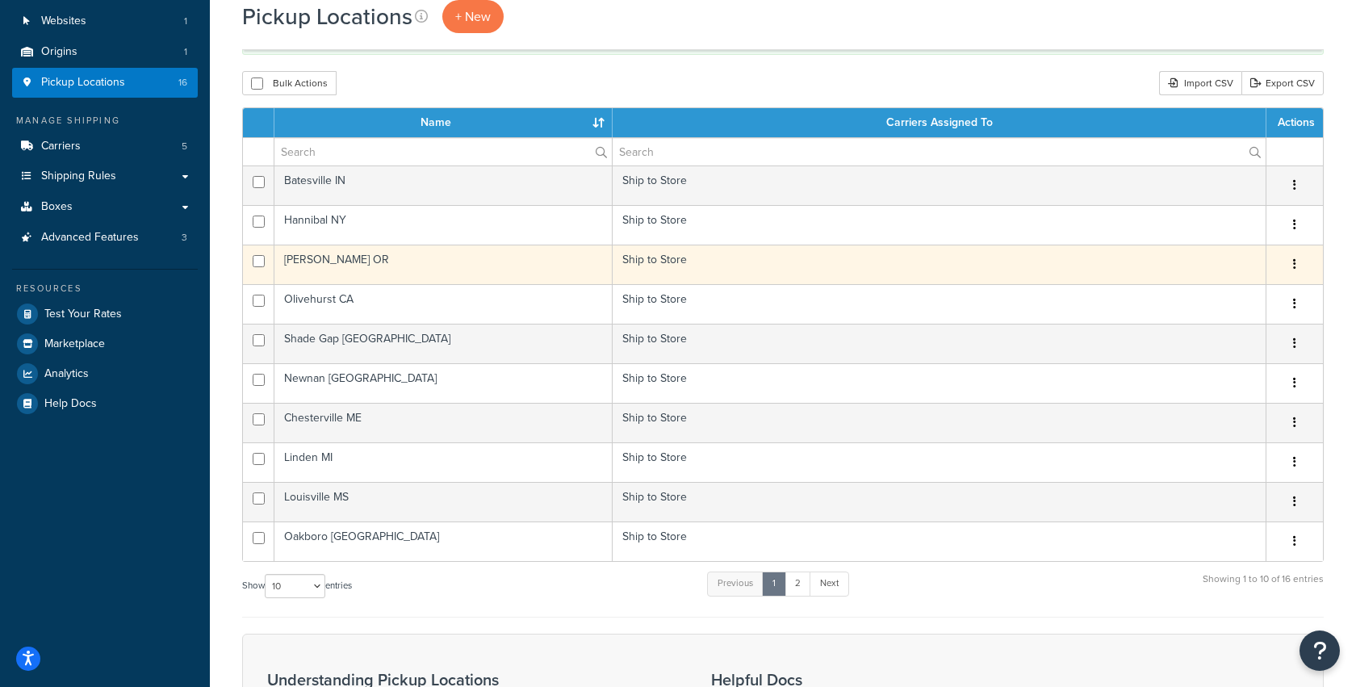
scroll to position [151, 0]
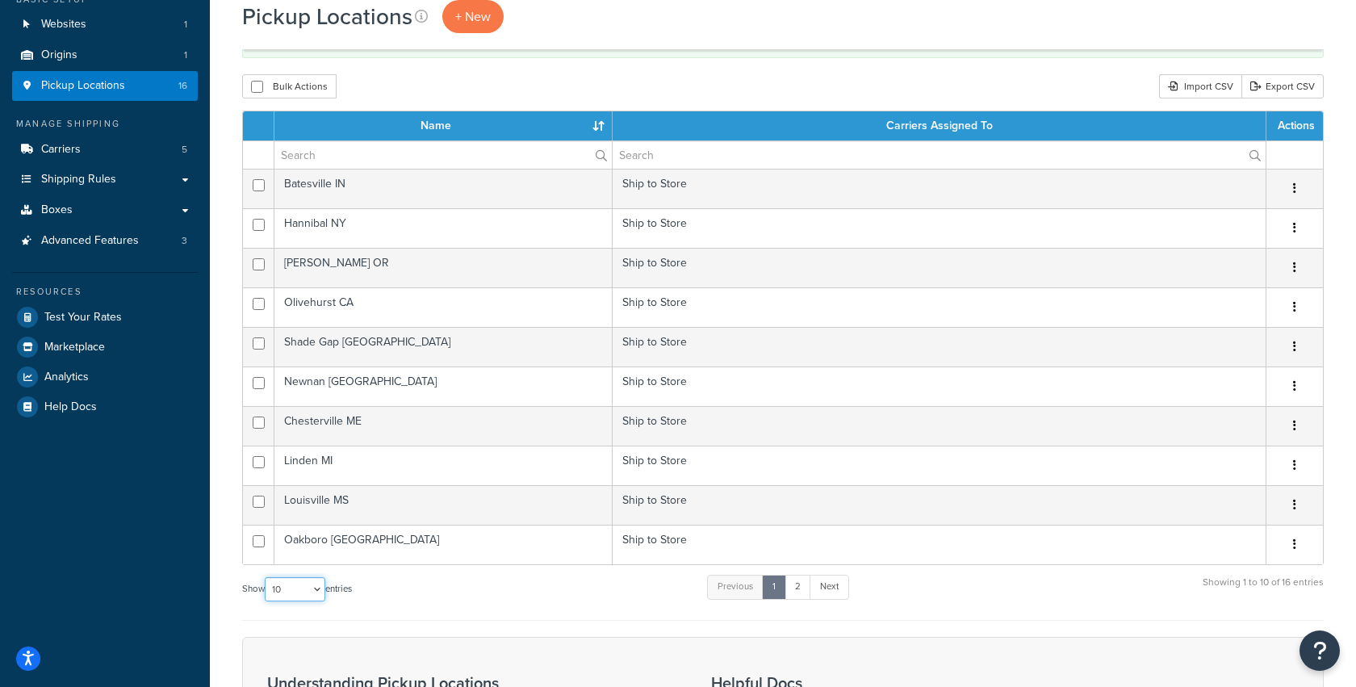
click at [306, 579] on select "10 15 25 50 100 1000" at bounding box center [295, 589] width 61 height 24
select select "15"
click at [266, 577] on select "10 15 25 50 100 1000" at bounding box center [295, 589] width 61 height 24
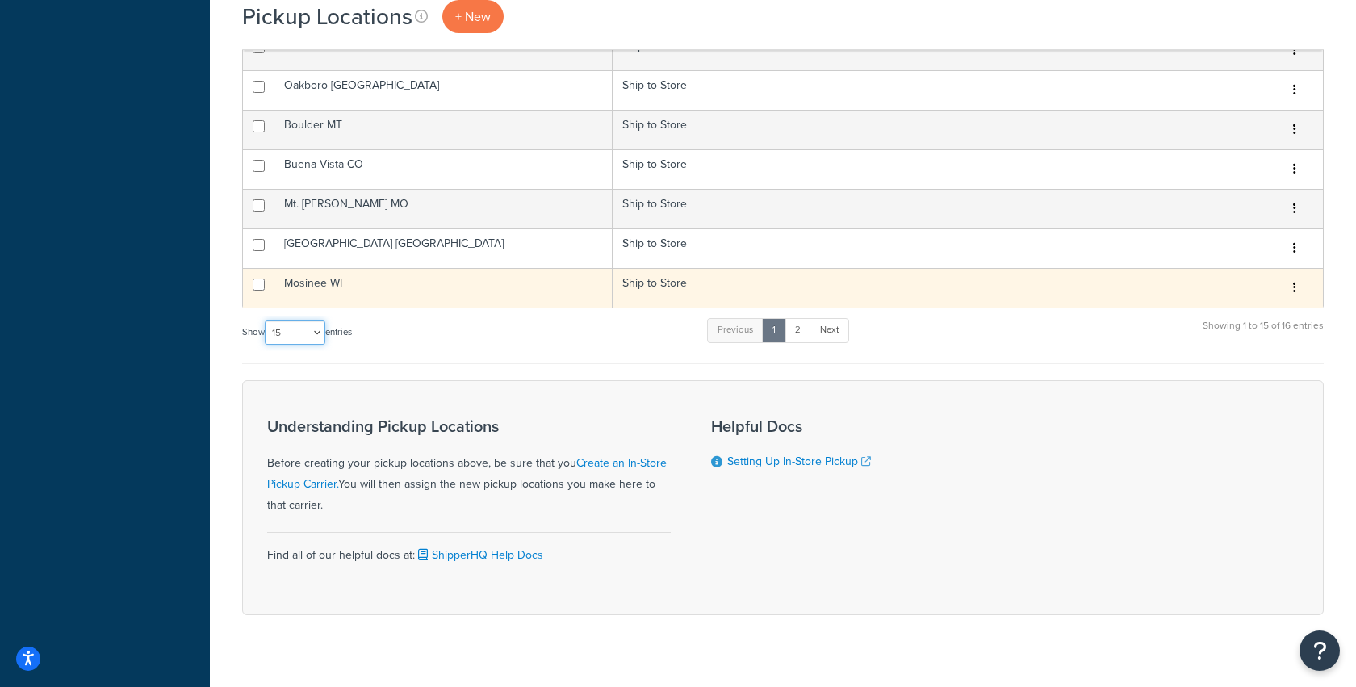
scroll to position [607, 0]
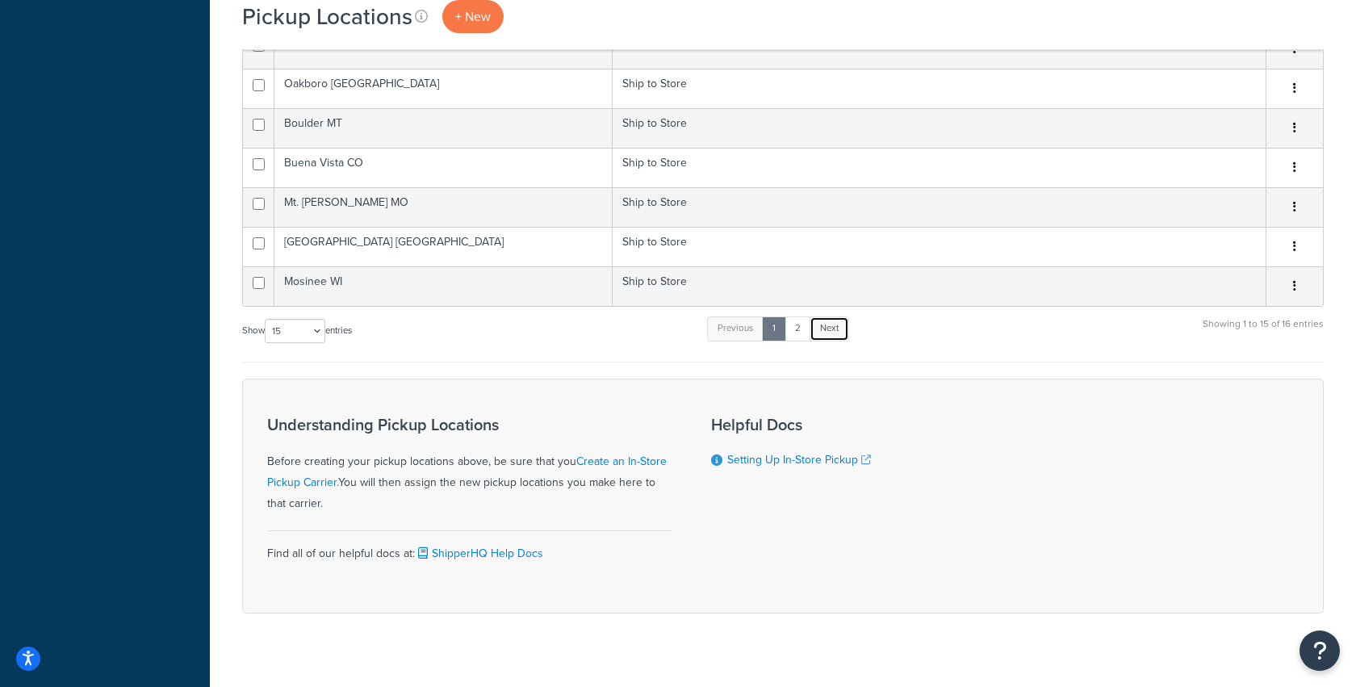
click at [836, 316] on link "Next" at bounding box center [829, 328] width 40 height 24
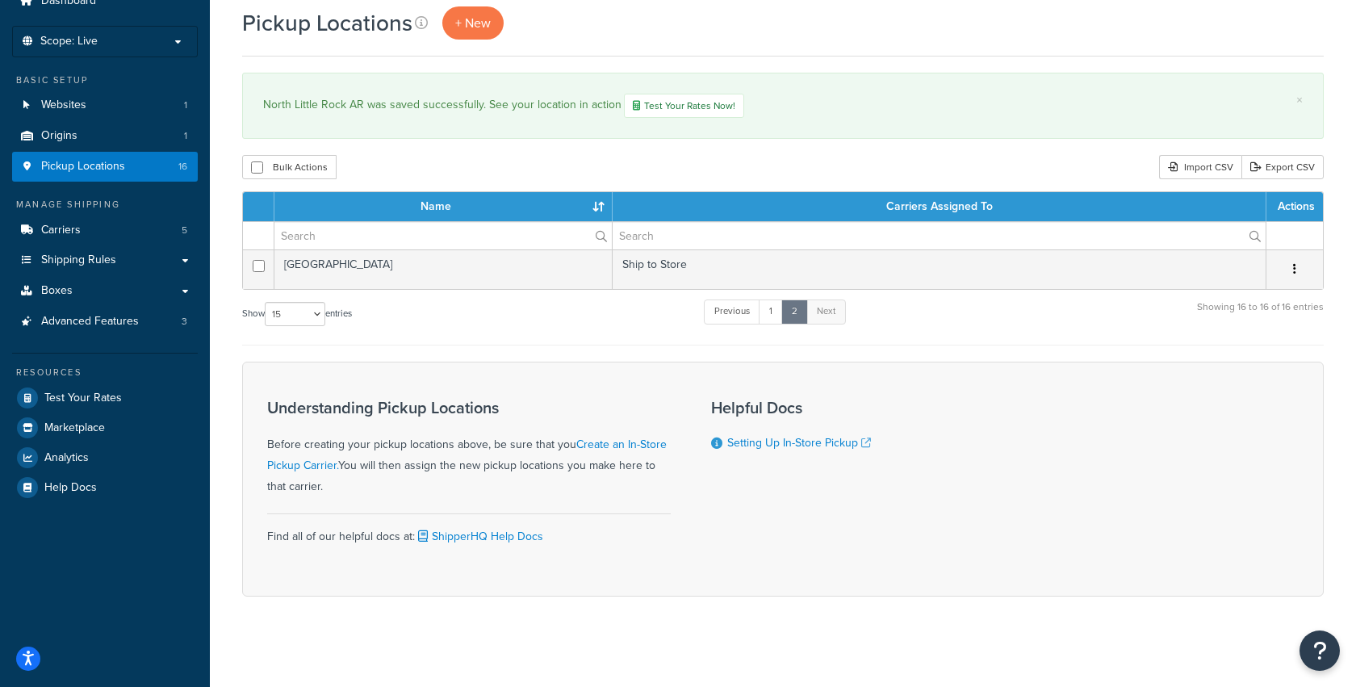
scroll to position [14, 0]
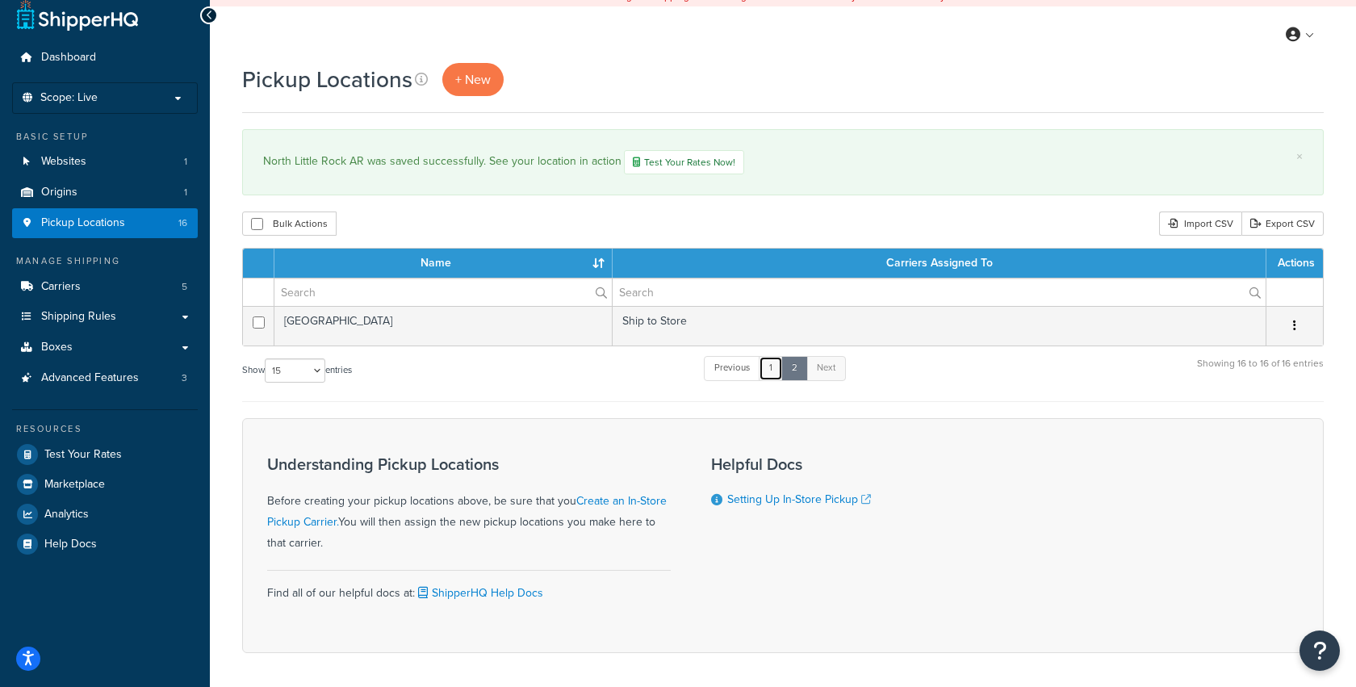
click at [777, 364] on link "1" at bounding box center [770, 368] width 24 height 24
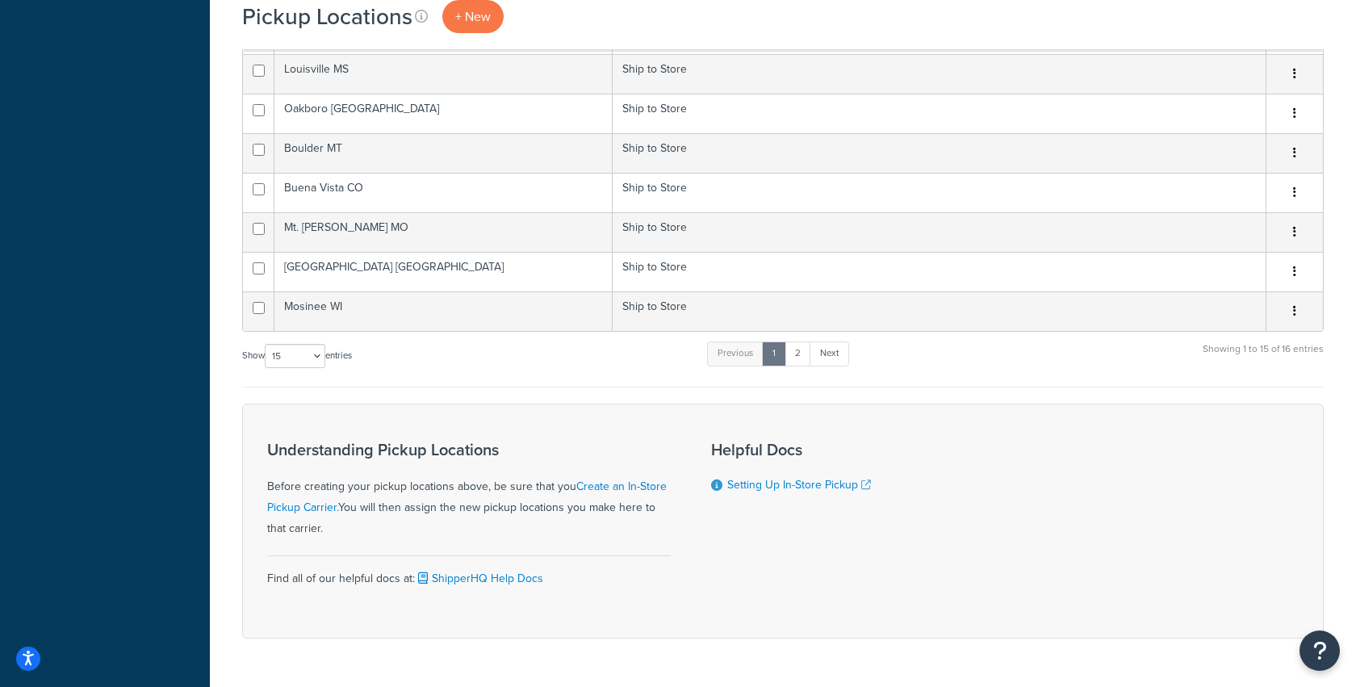
scroll to position [592, 0]
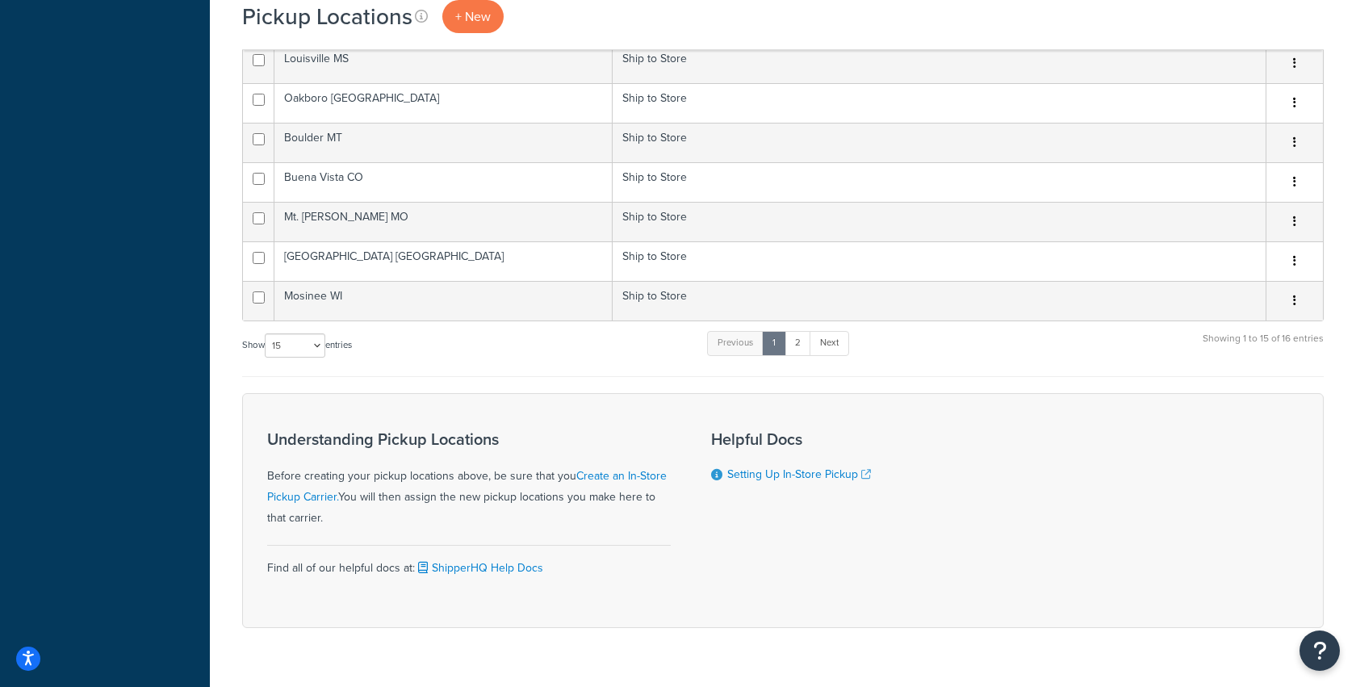
click at [454, 393] on div "Understanding Pickup Locations Before creating your pickup locations above, be …" at bounding box center [782, 510] width 1081 height 235
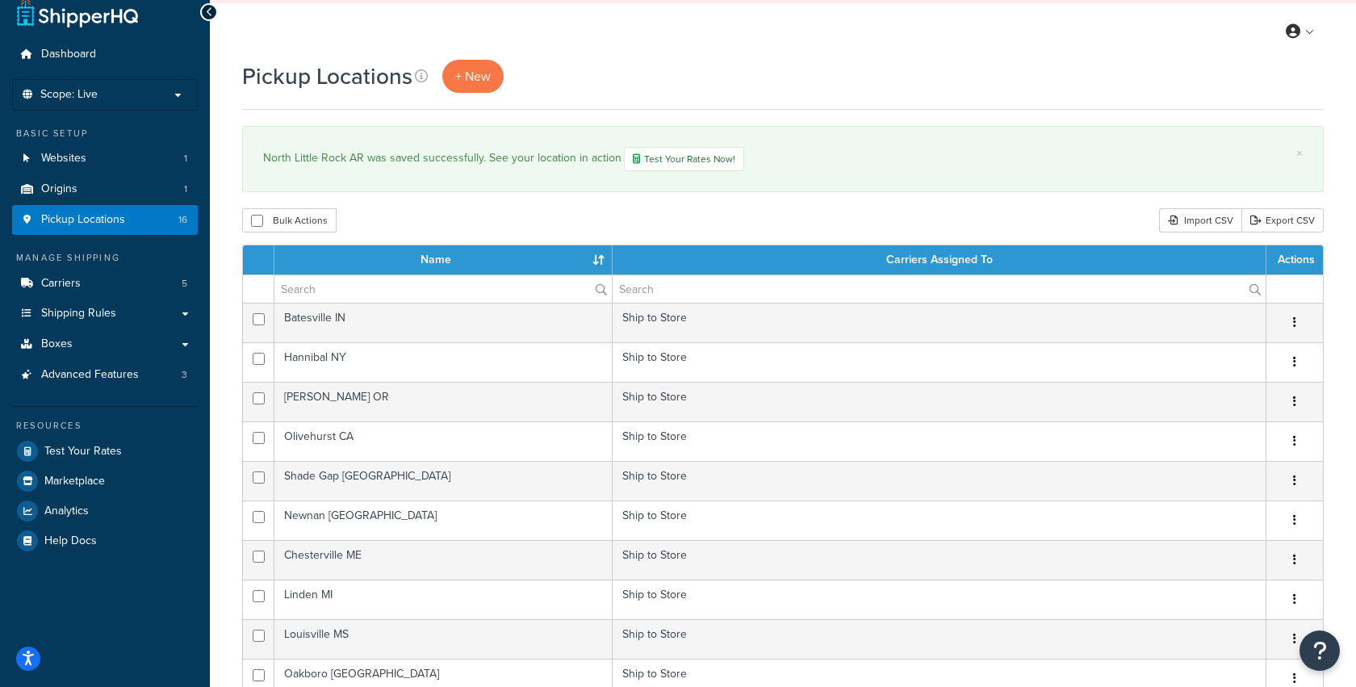
scroll to position [0, 0]
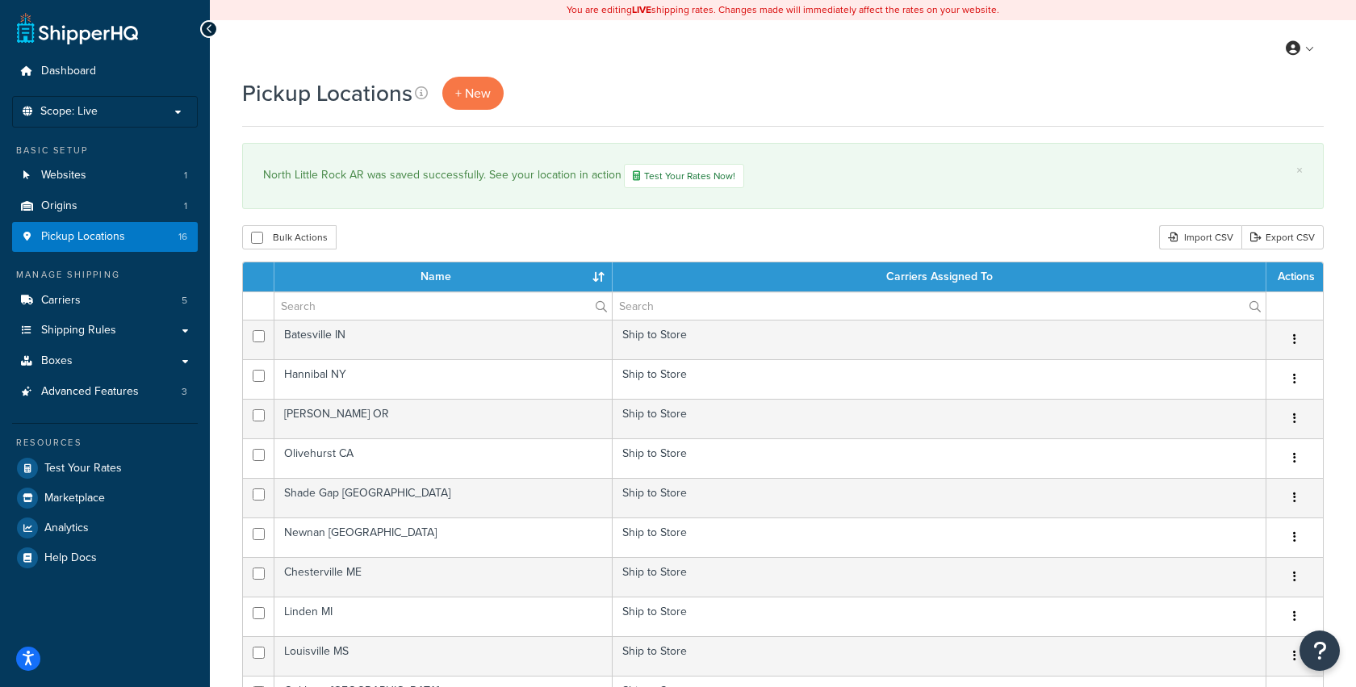
click at [381, 237] on div "Bulk Actions Duplicate [GEOGRAPHIC_DATA] Import CSV Export CSV" at bounding box center [782, 237] width 1081 height 24
click at [533, 175] on div "North Little Rock AR was saved successfully. See your location in action Test Y…" at bounding box center [782, 176] width 1039 height 24
click at [512, 175] on div "North Little Rock AR was saved successfully. See your location in action Test Y…" at bounding box center [782, 176] width 1039 height 24
